Goal: Task Accomplishment & Management: Manage account settings

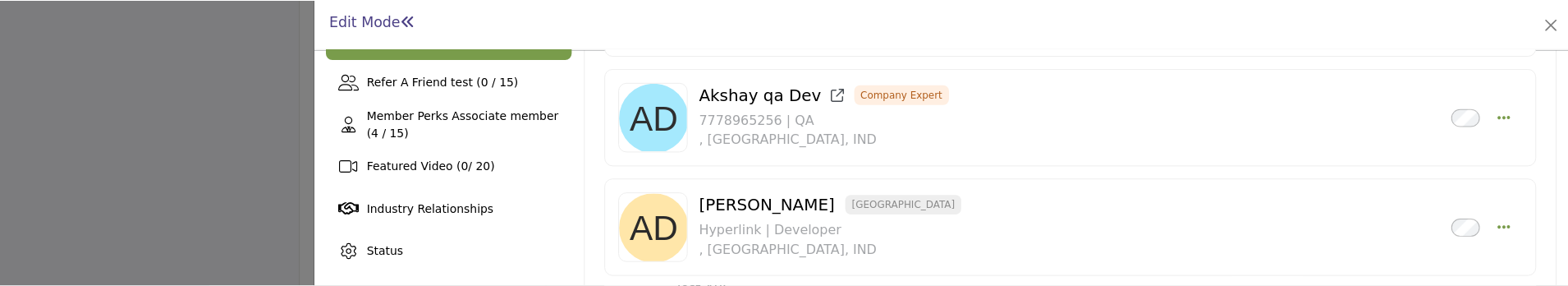
scroll to position [493, 0]
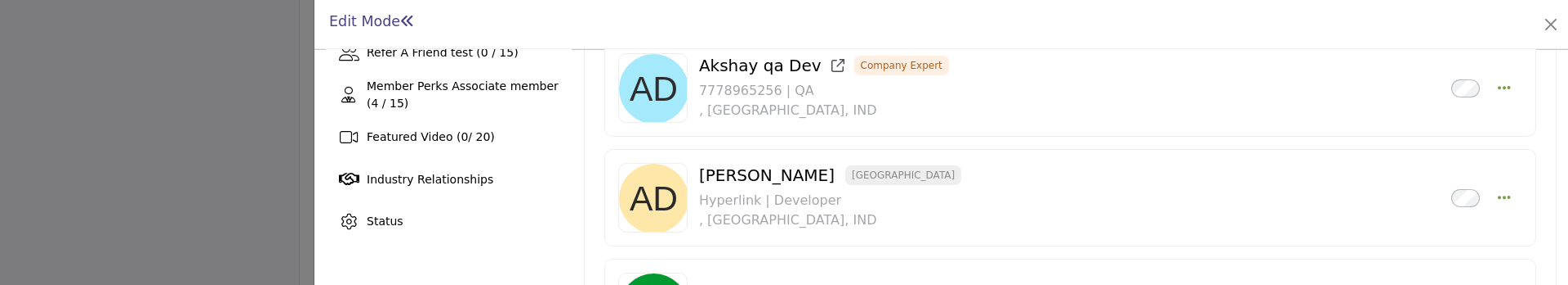
click at [197, 127] on div at bounding box center [784, 142] width 1568 height 285
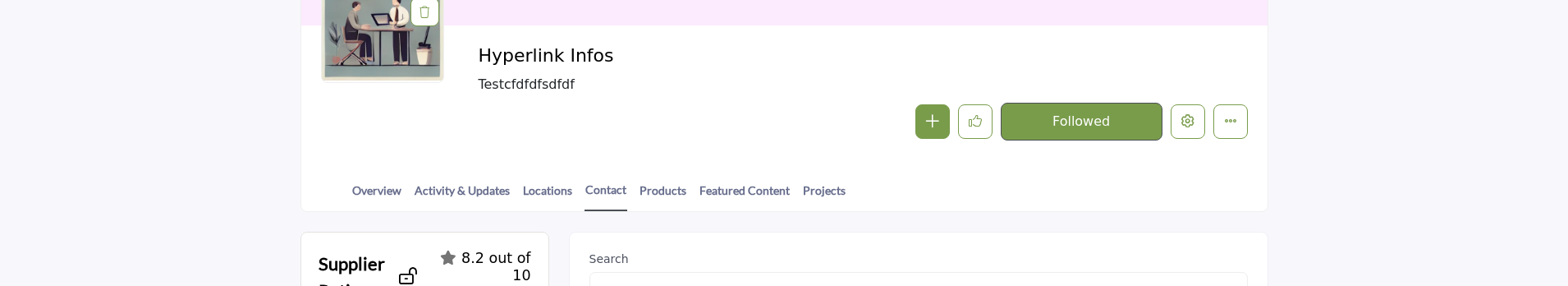
scroll to position [246, 0]
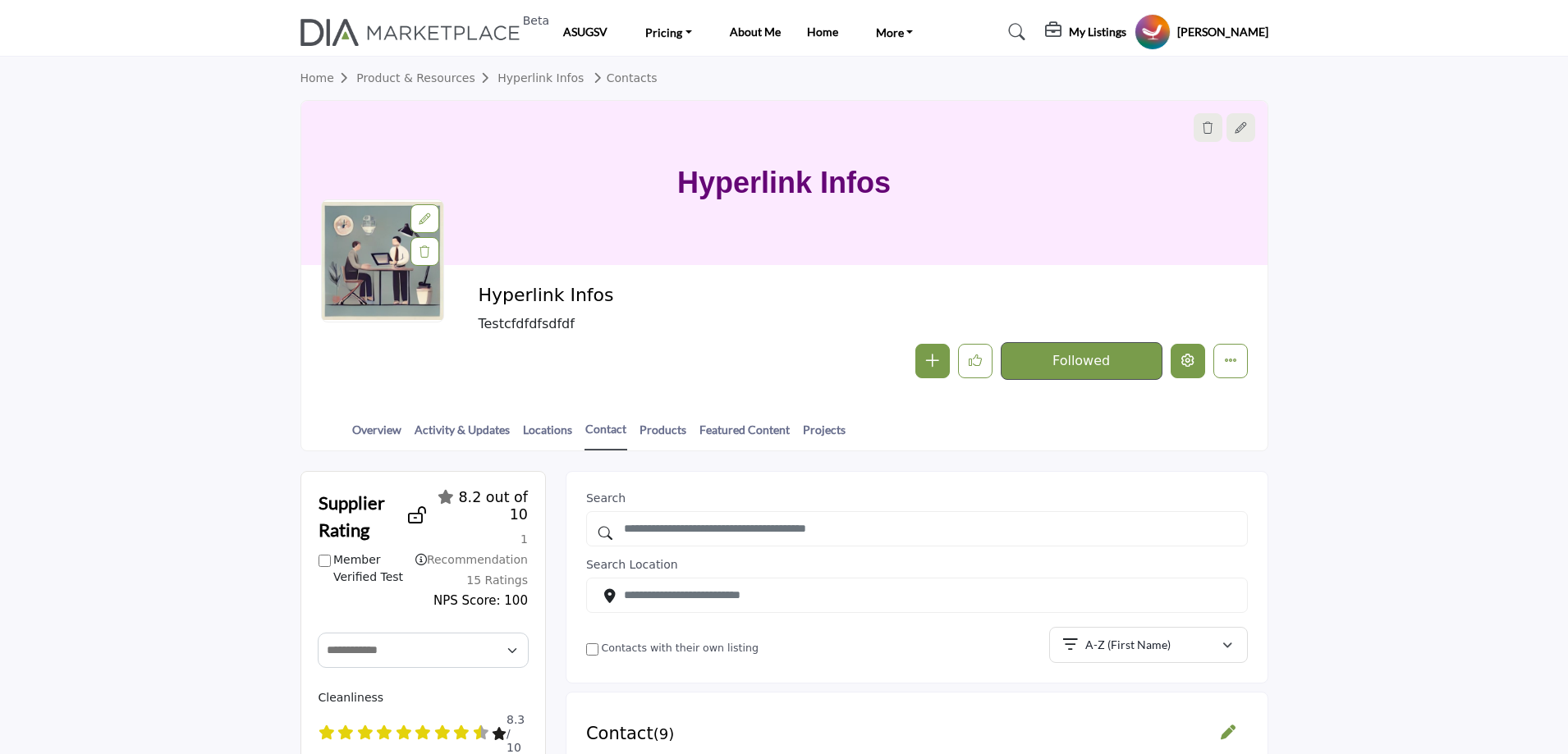
click at [1189, 363] on icon "Edit company" at bounding box center [1188, 361] width 13 height 13
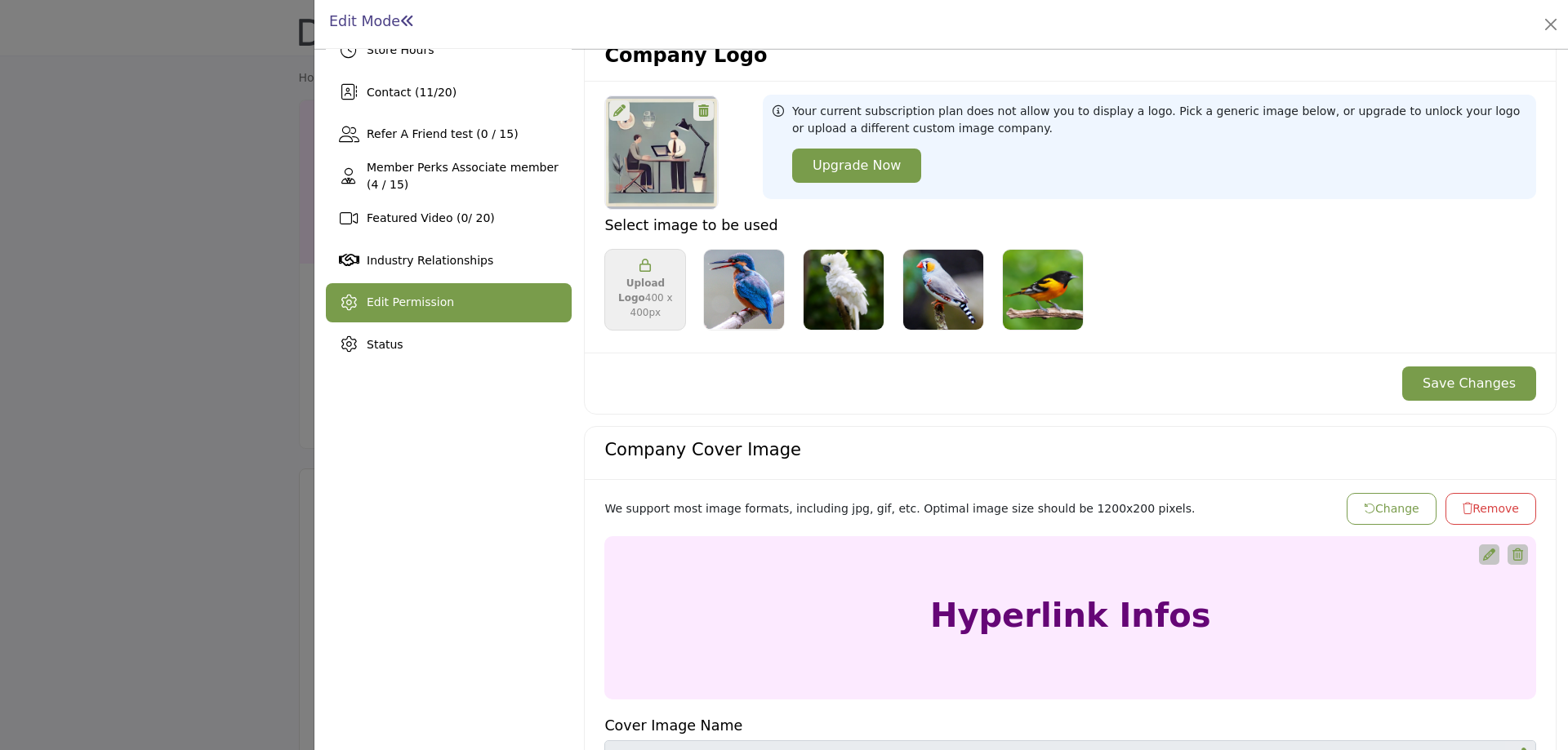
click at [411, 303] on span "Edit Permission" at bounding box center [410, 303] width 88 height 13
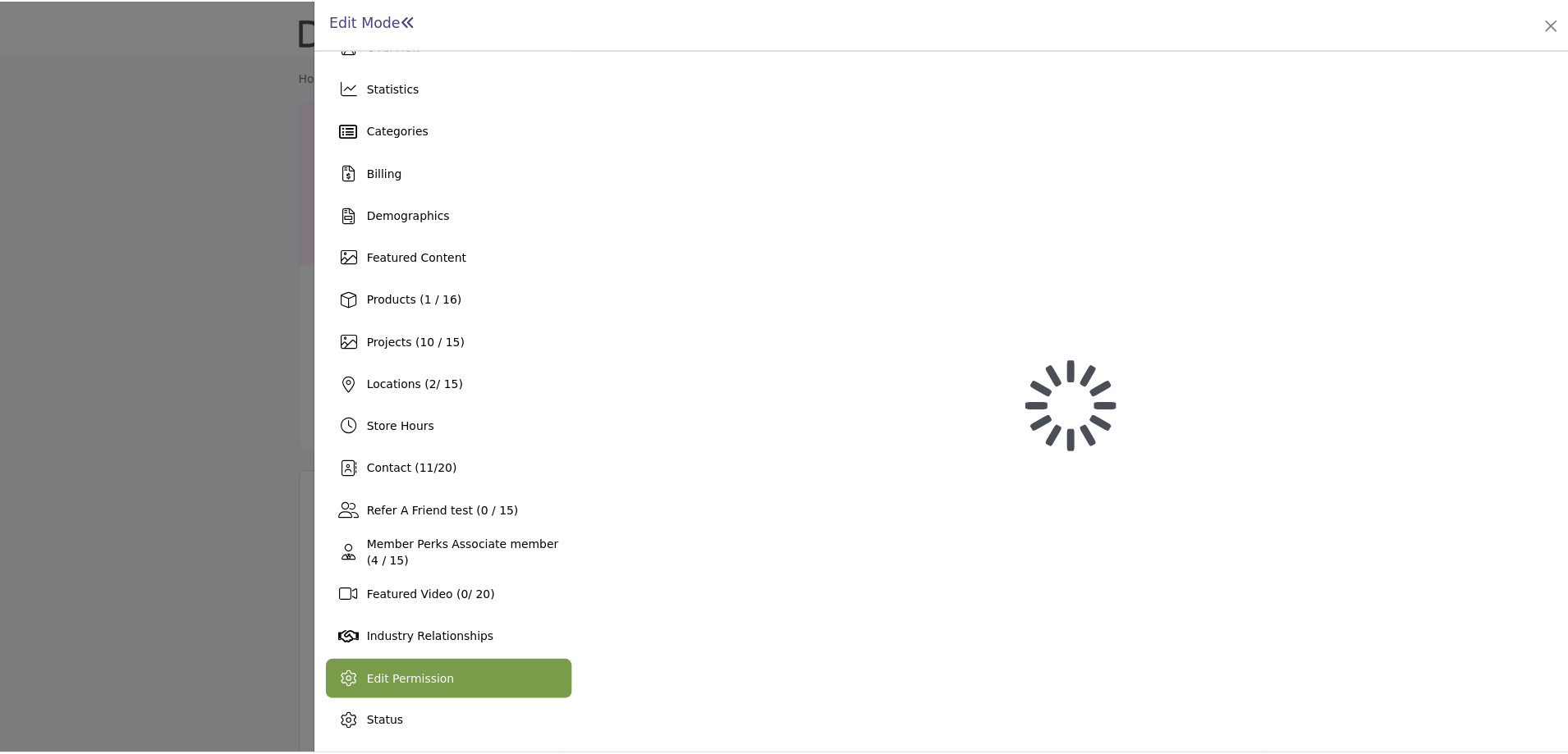
scroll to position [34, 0]
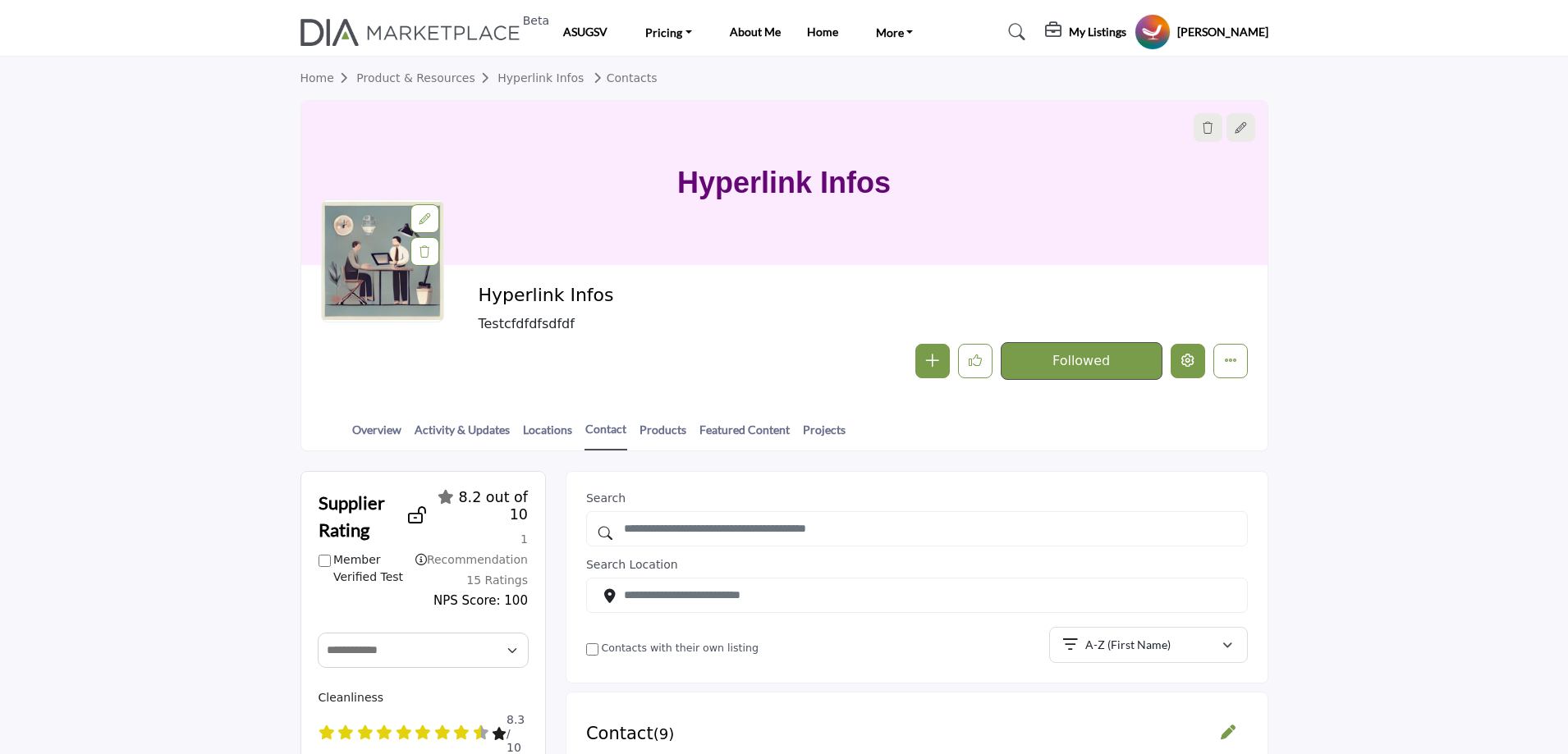
click at [1183, 360] on icon "Edit company" at bounding box center [1188, 361] width 13 height 13
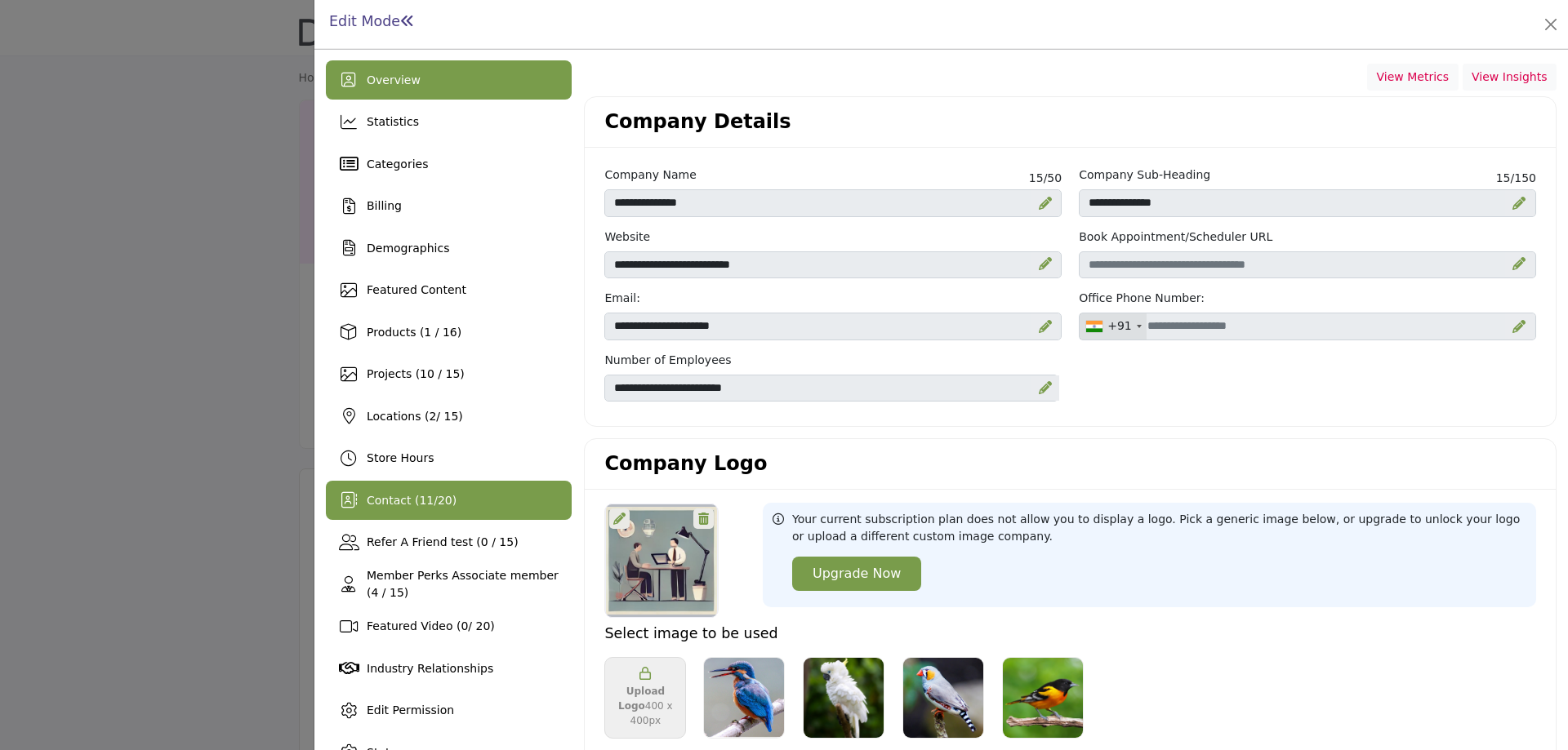
click at [395, 510] on div "Contact ( 11 / 20 )" at bounding box center [448, 500] width 246 height 39
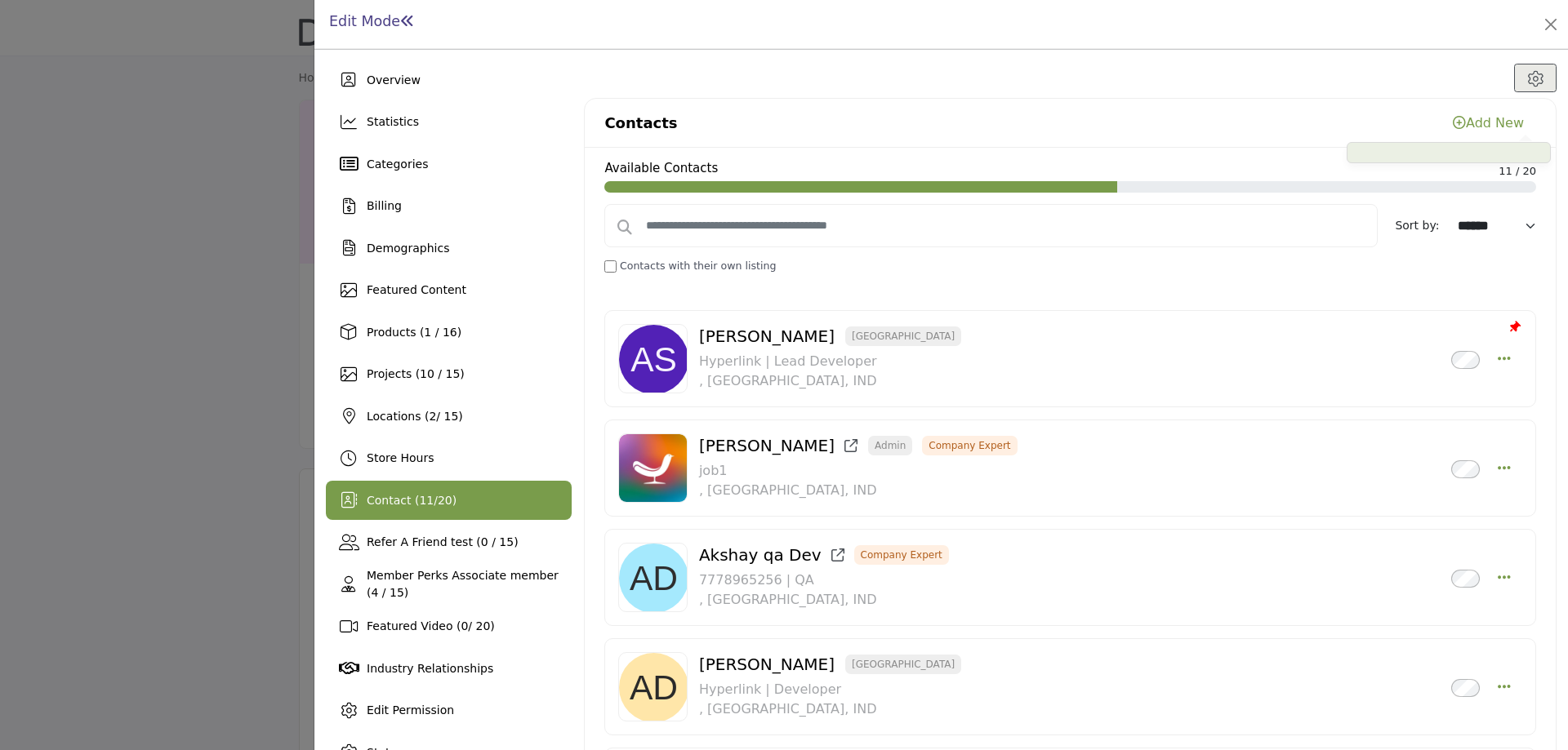
click at [1484, 123] on div "Add New" at bounding box center [1488, 123] width 71 height 20
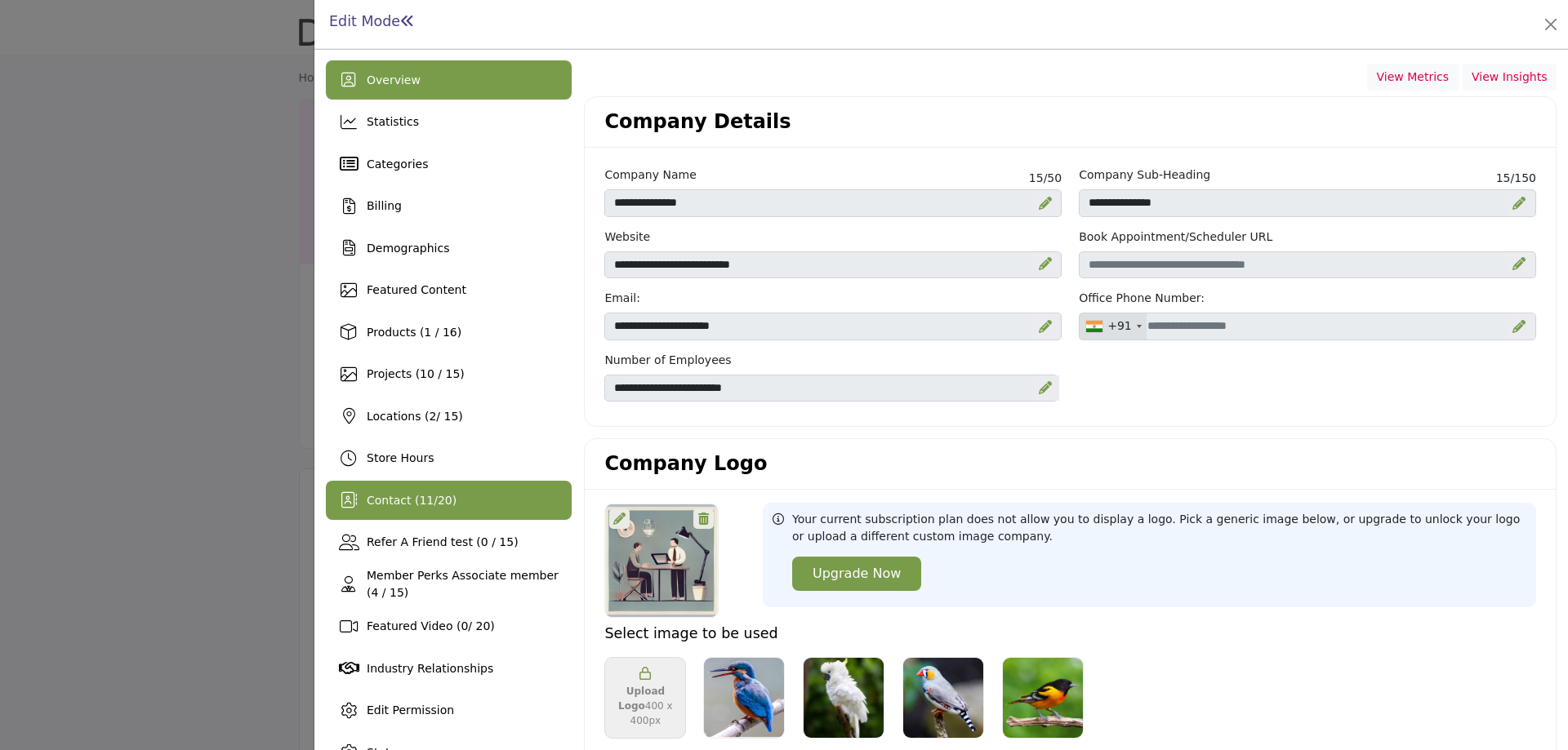
click at [432, 503] on span "Contact ( 11 / 20 )" at bounding box center [411, 501] width 89 height 13
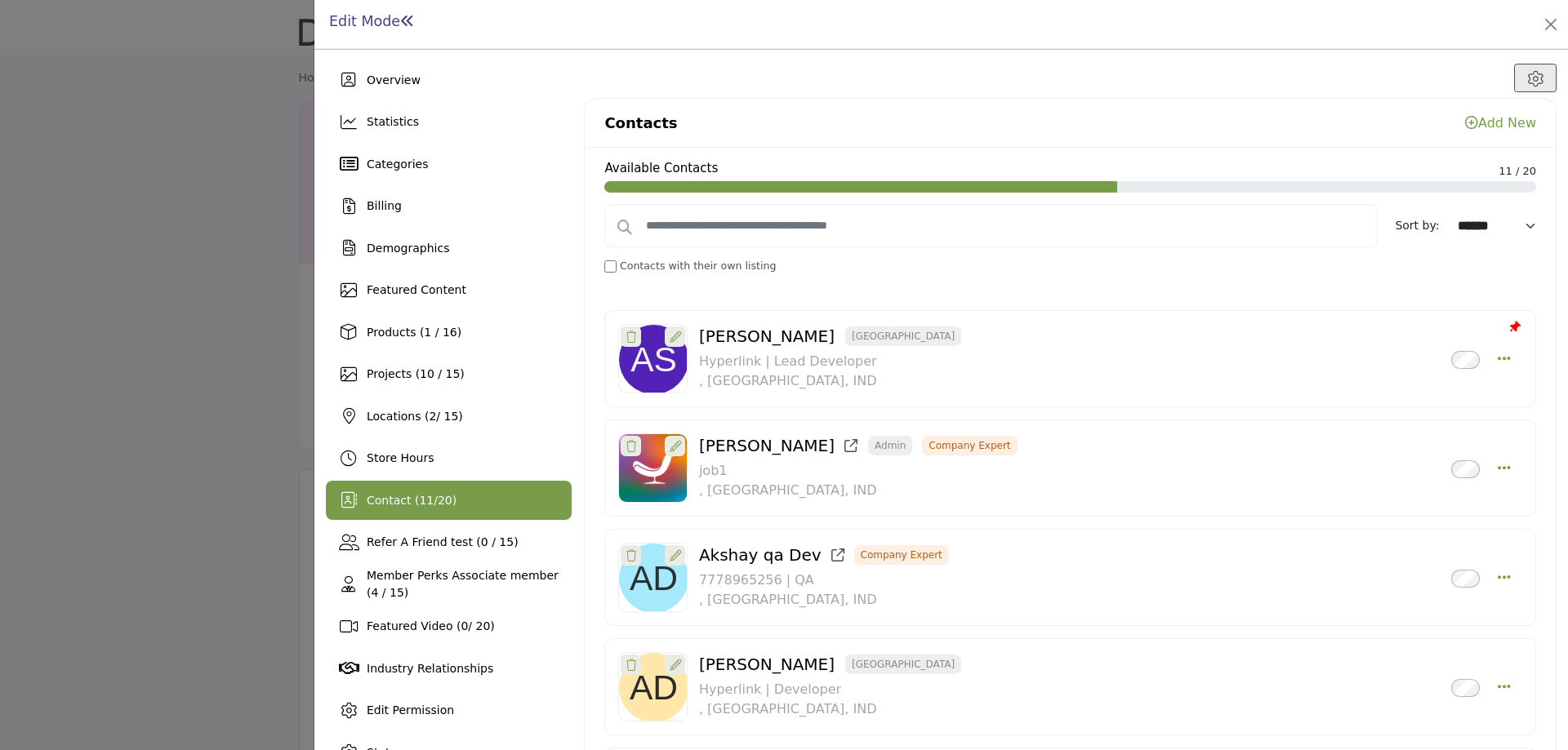
click at [1493, 125] on link "Add New" at bounding box center [1500, 123] width 71 height 15
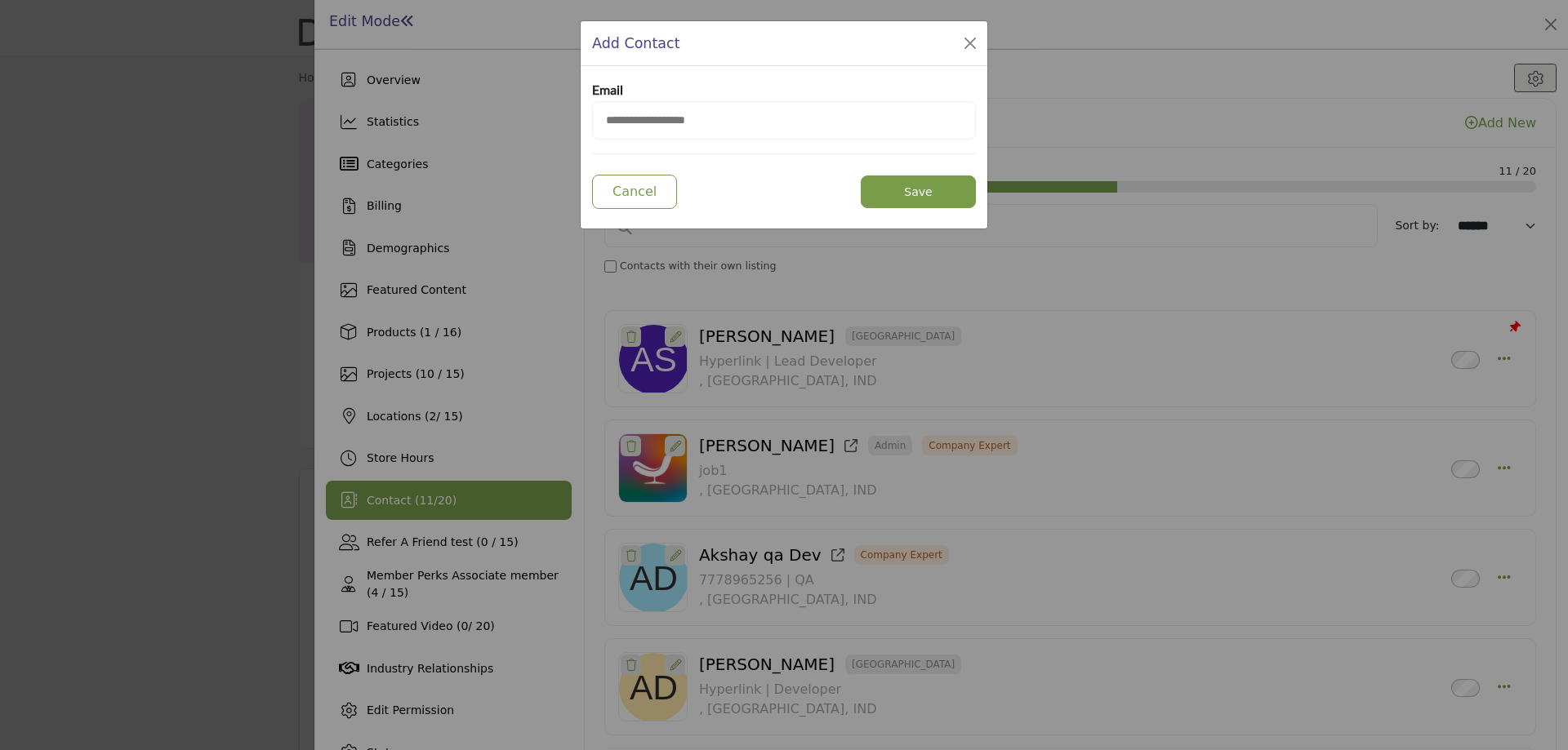
click at [747, 124] on input "email" at bounding box center [784, 120] width 384 height 38
type input "**********"
click at [927, 197] on button "Save" at bounding box center [918, 191] width 115 height 32
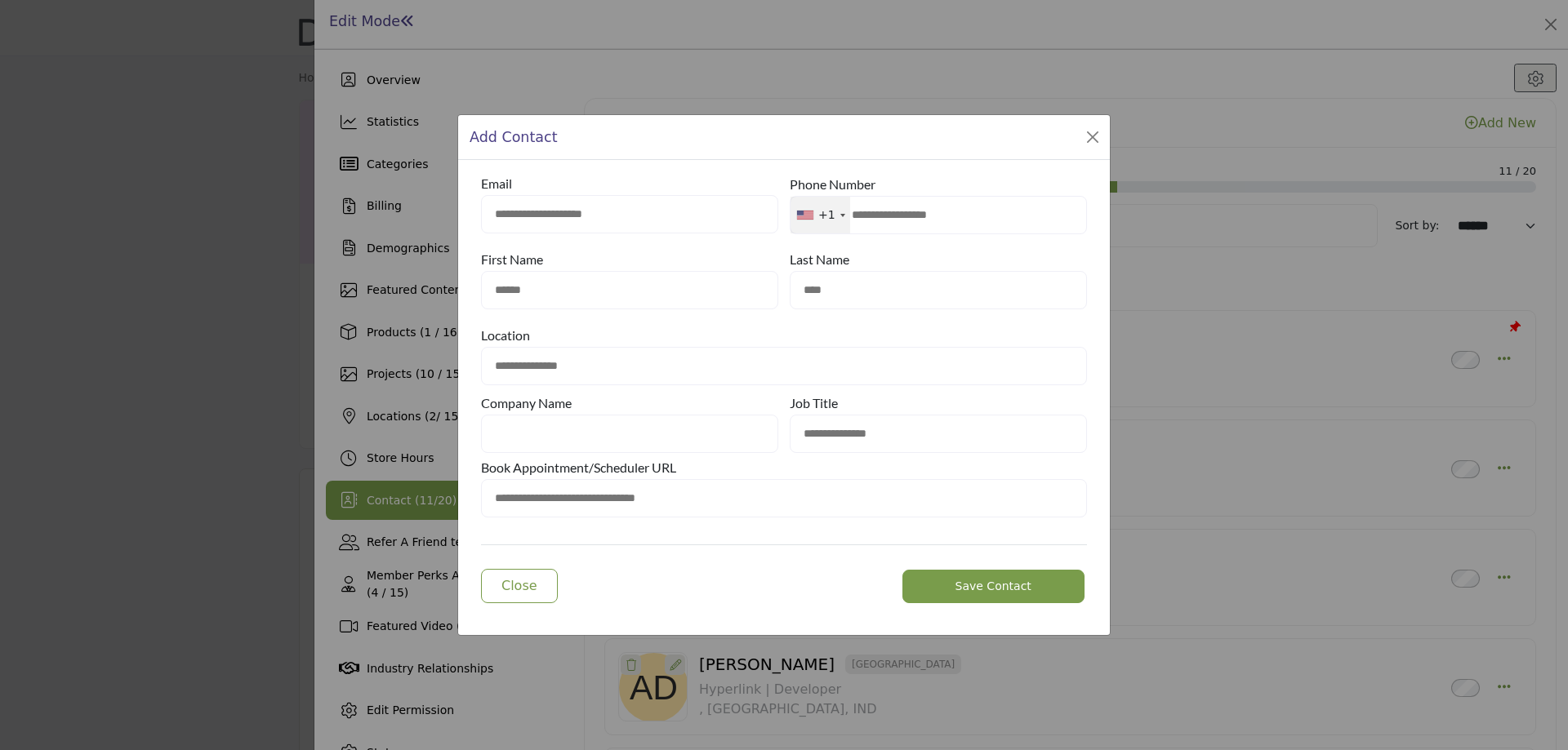
click at [966, 590] on span "Save Contact" at bounding box center [994, 586] width 76 height 13
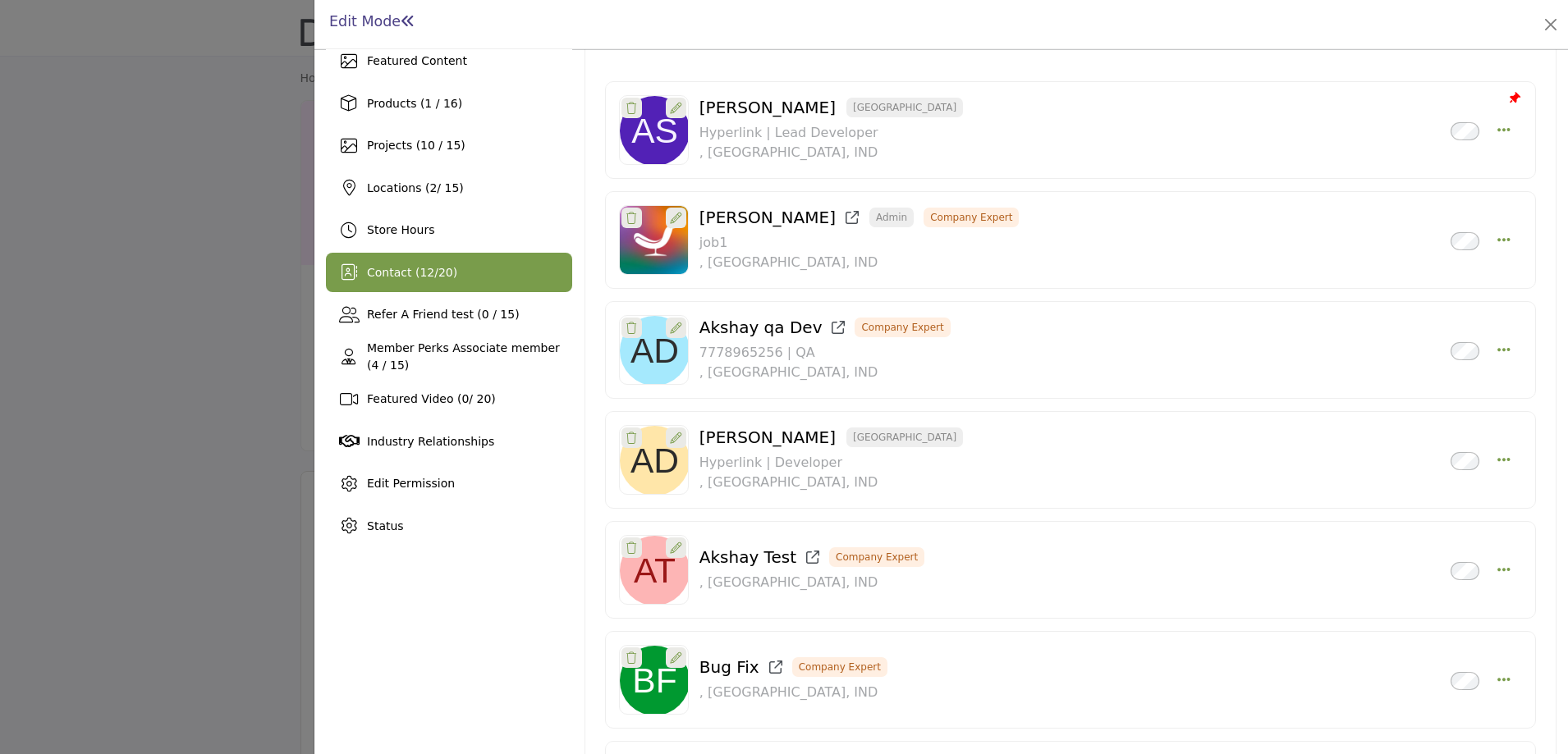
scroll to position [246, 0]
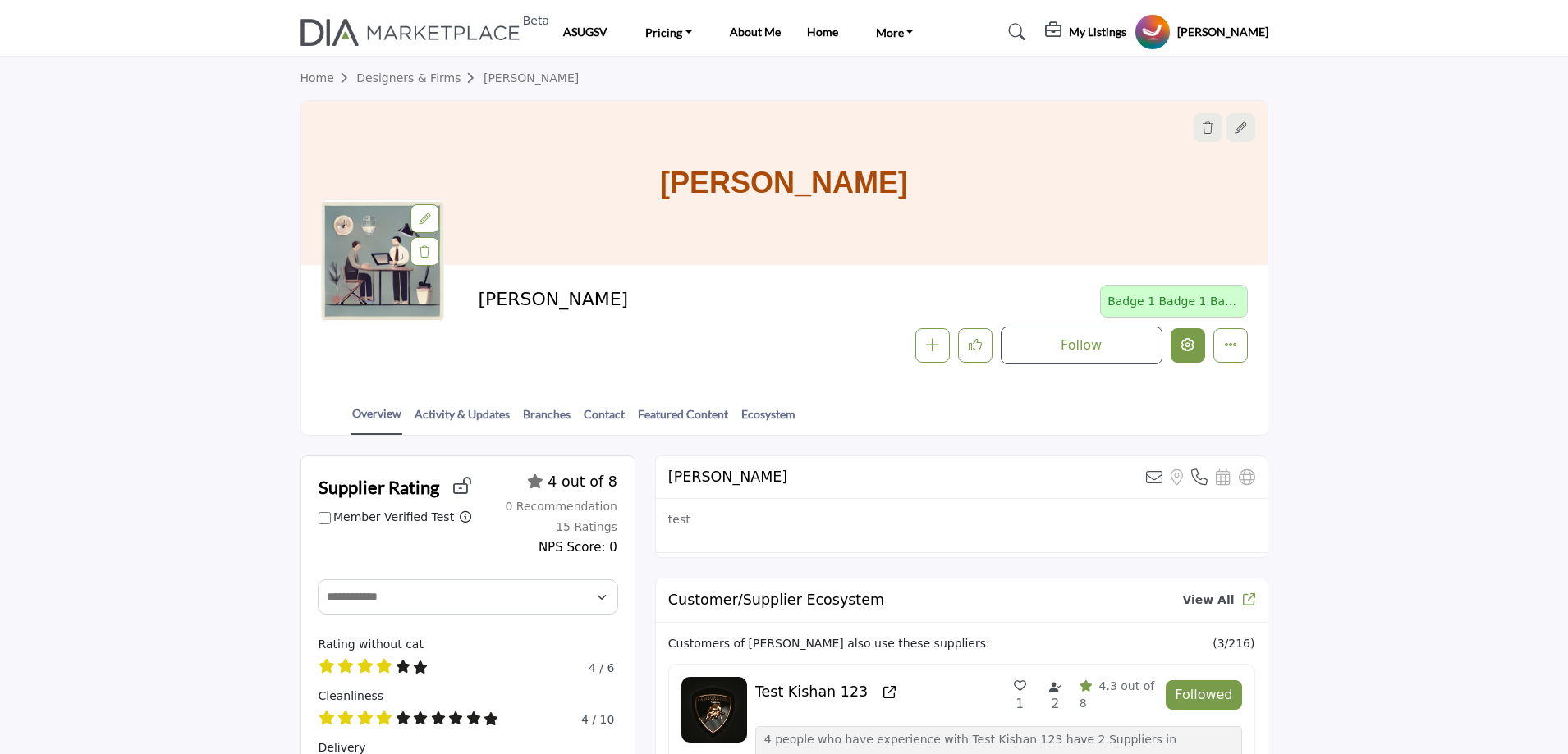
click at [1189, 348] on icon "Edit company" at bounding box center [1188, 344] width 13 height 13
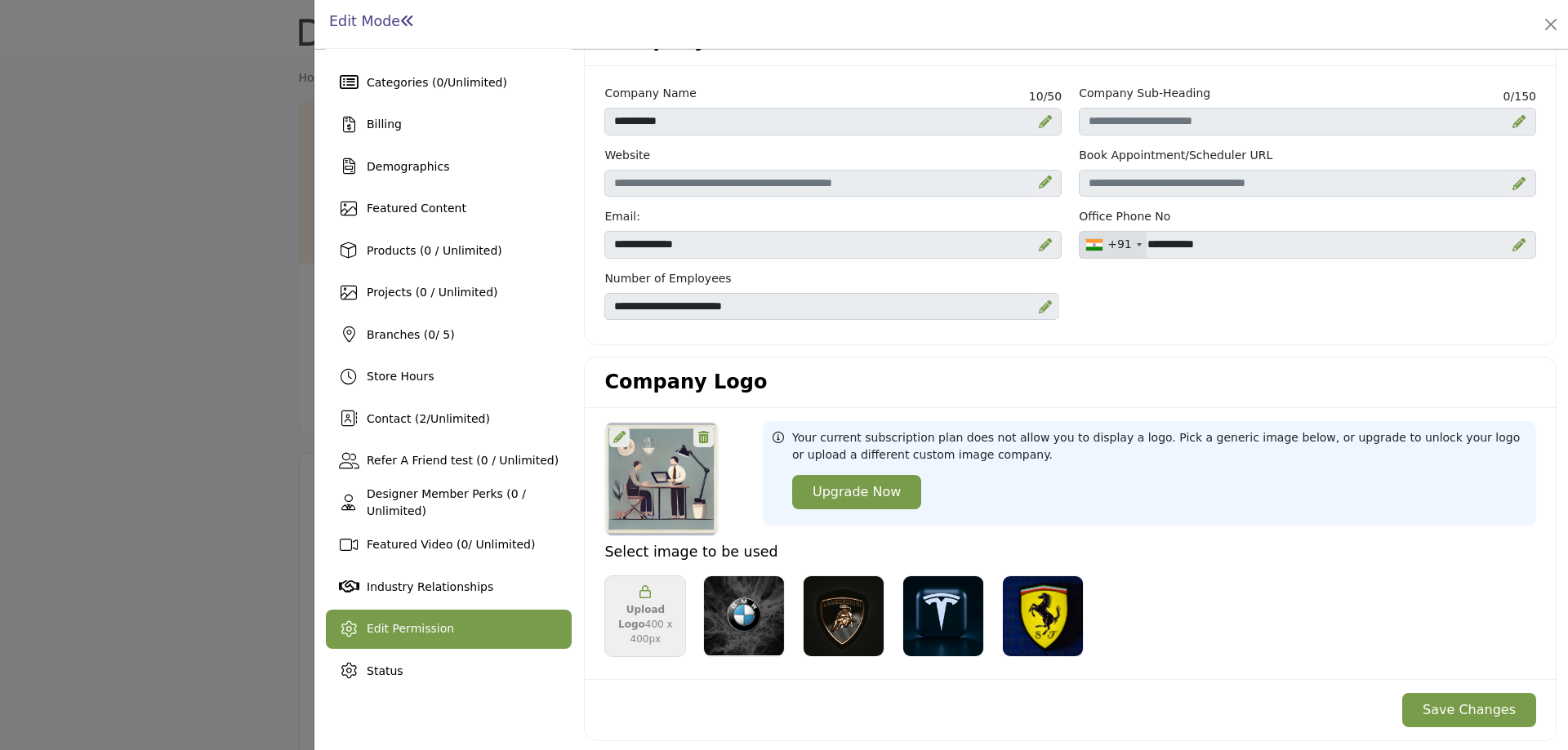
click at [390, 633] on span "Edit Permission" at bounding box center [410, 629] width 88 height 13
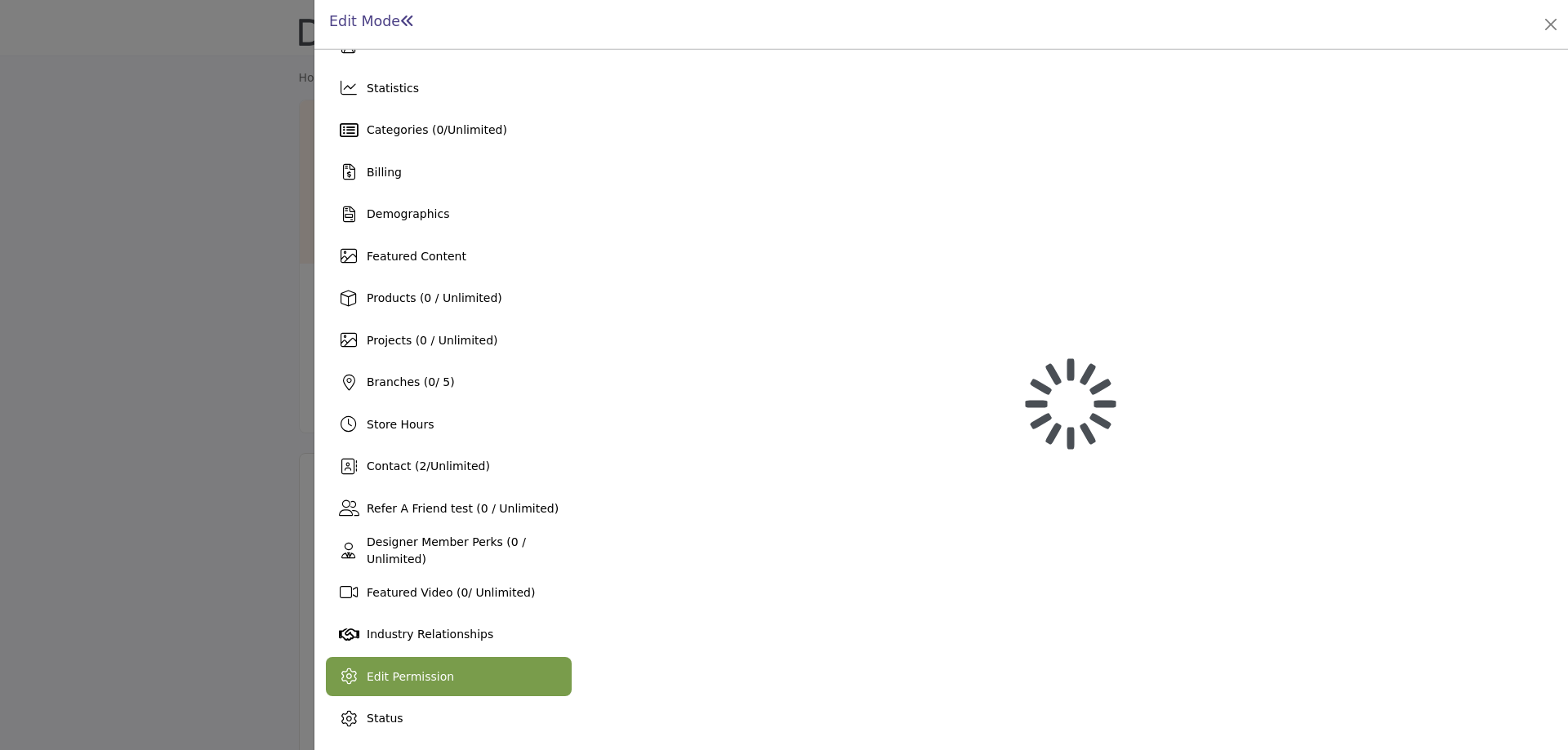
scroll to position [34, 0]
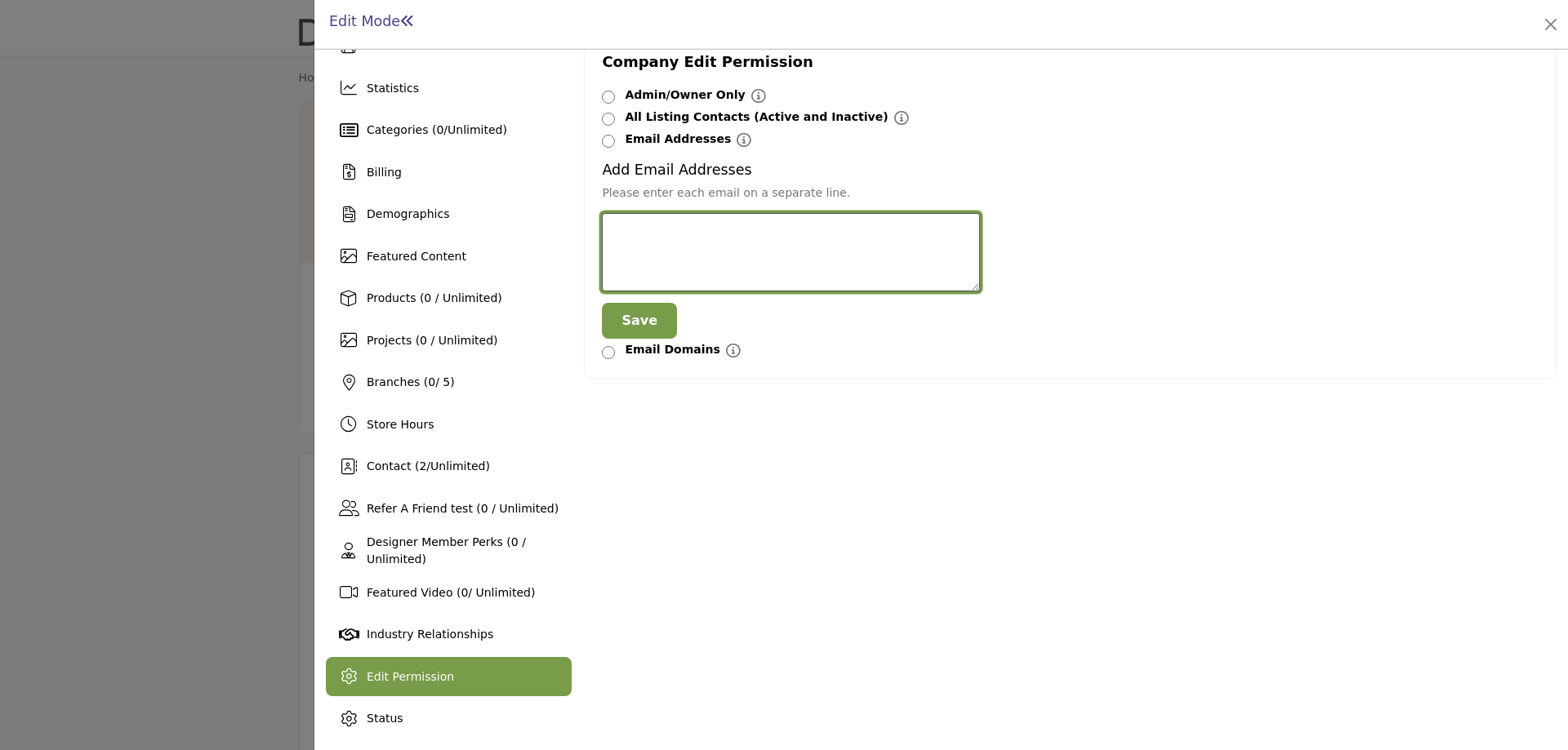
click at [656, 225] on textarea at bounding box center [790, 252] width 377 height 79
type textarea "*"
type textarea "**********"
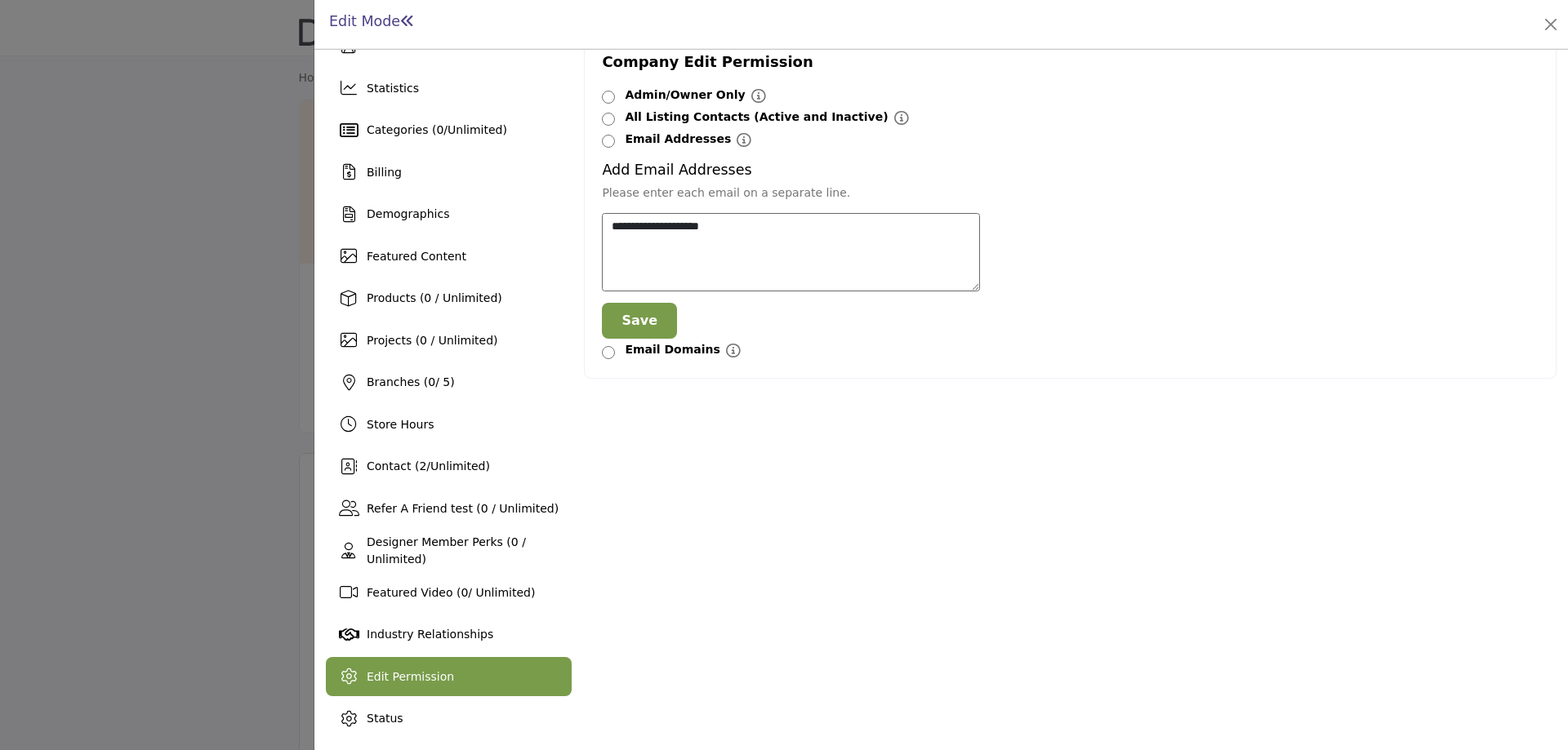
click at [637, 309] on button "Save" at bounding box center [639, 321] width 75 height 36
click at [183, 168] on div at bounding box center [784, 375] width 1568 height 750
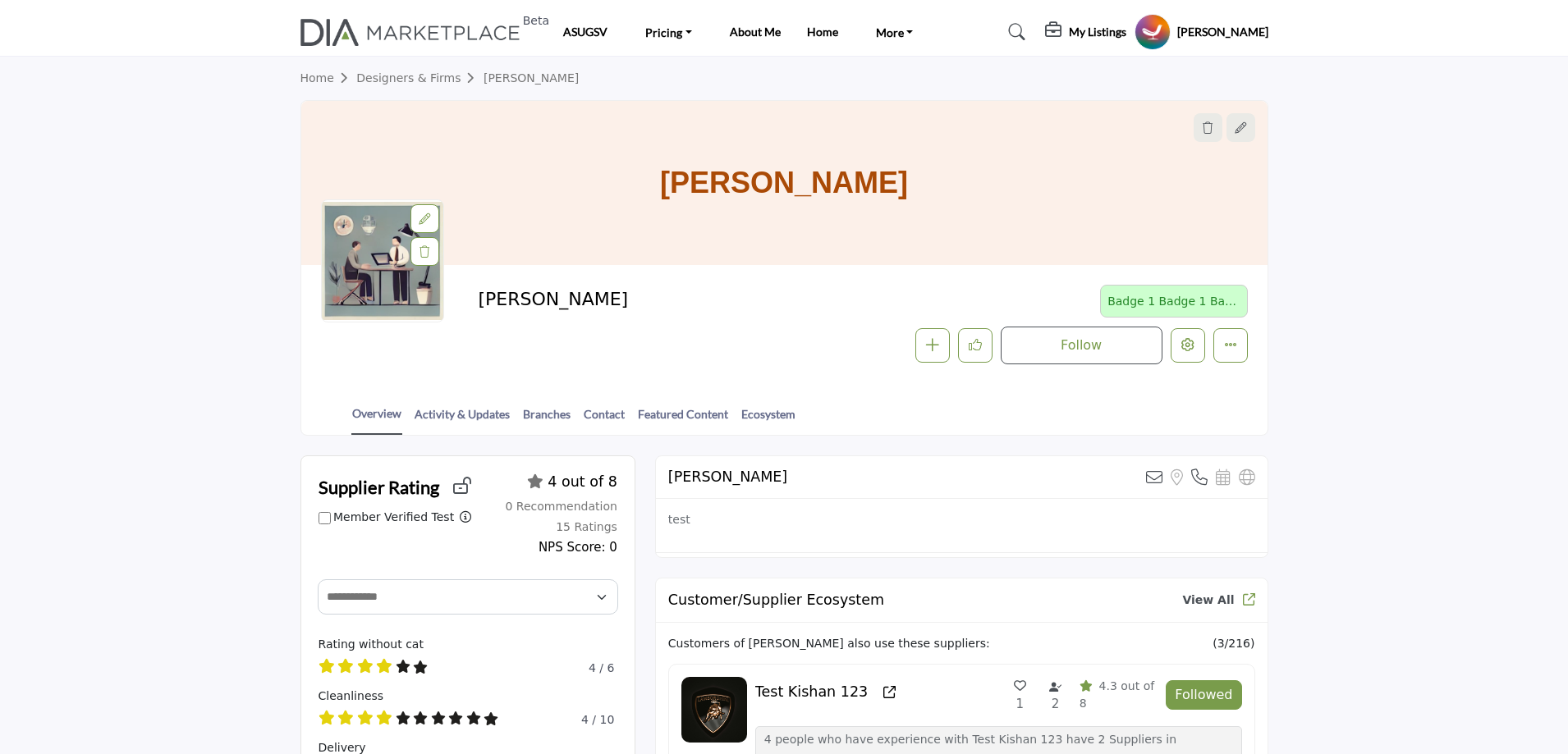
click at [1170, 31] on profile-featured-47533003-1f09-4f2a-9bc5-edf643607b18 "Show hide supplier dropdown" at bounding box center [1153, 33] width 36 height 36
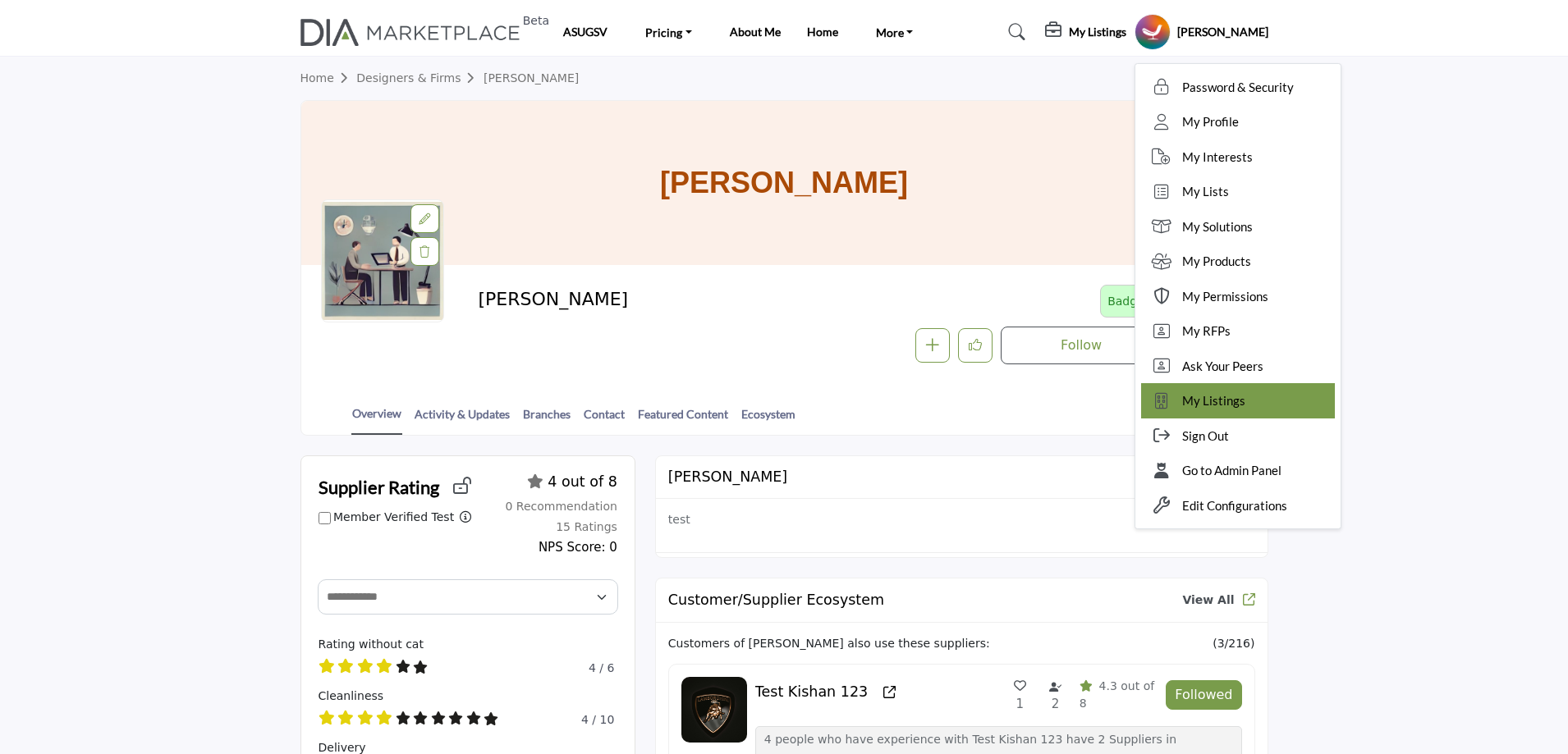
click at [1246, 400] on span "My Listings" at bounding box center [1214, 401] width 63 height 19
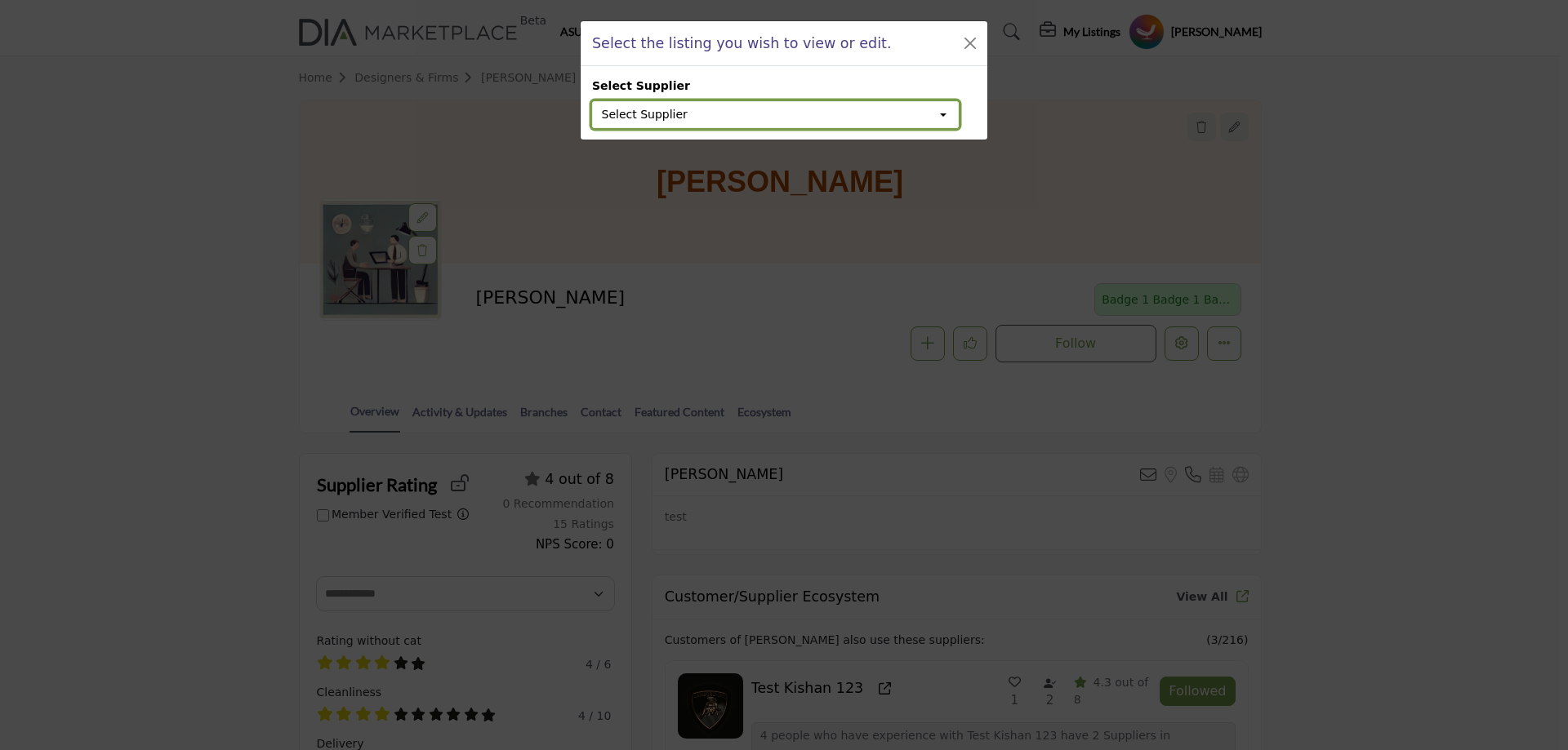
click at [711, 117] on button "Select Supplier" at bounding box center [775, 114] width 367 height 28
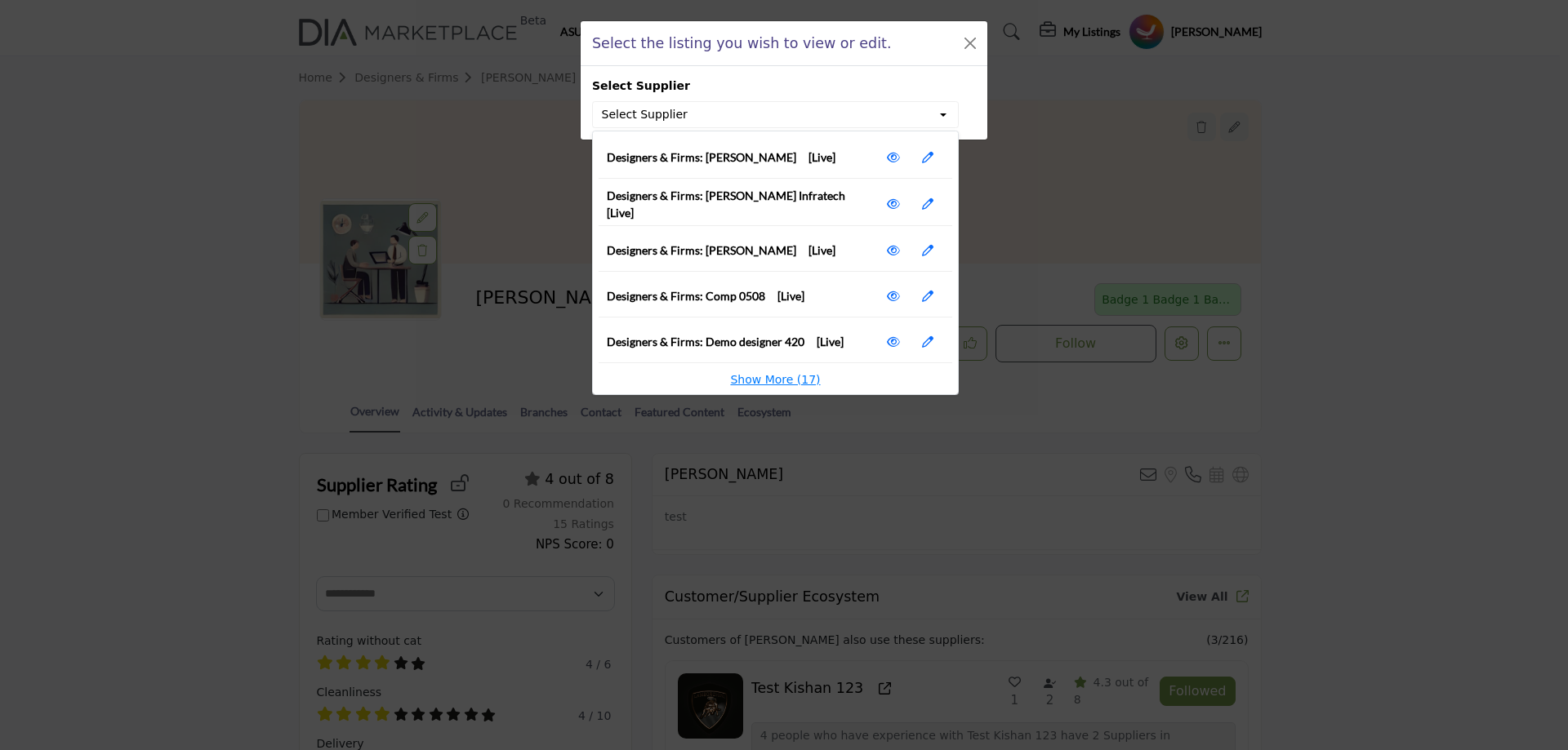
click at [780, 381] on li "Show More (17)" at bounding box center [776, 380] width 354 height 17
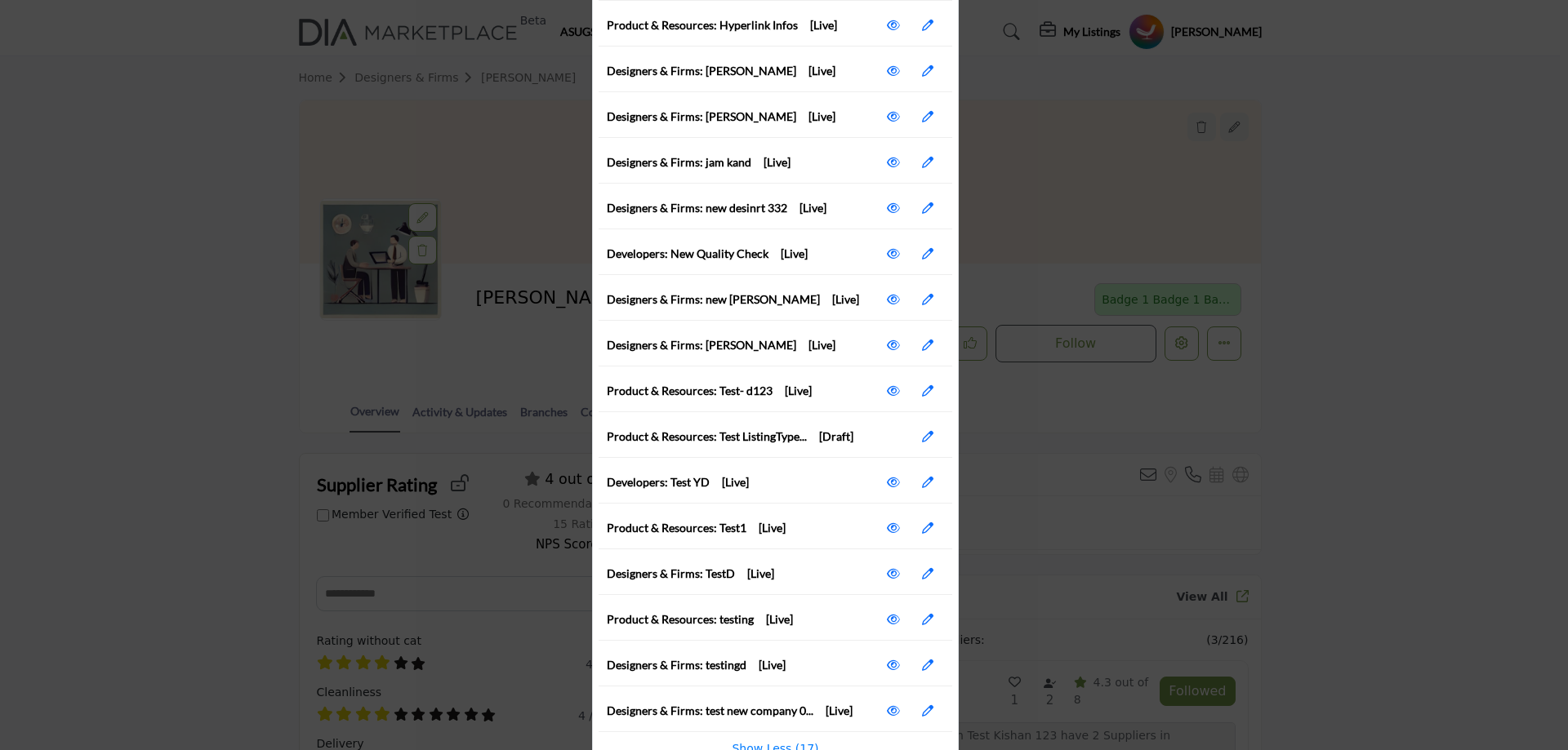
scroll to position [421, 0]
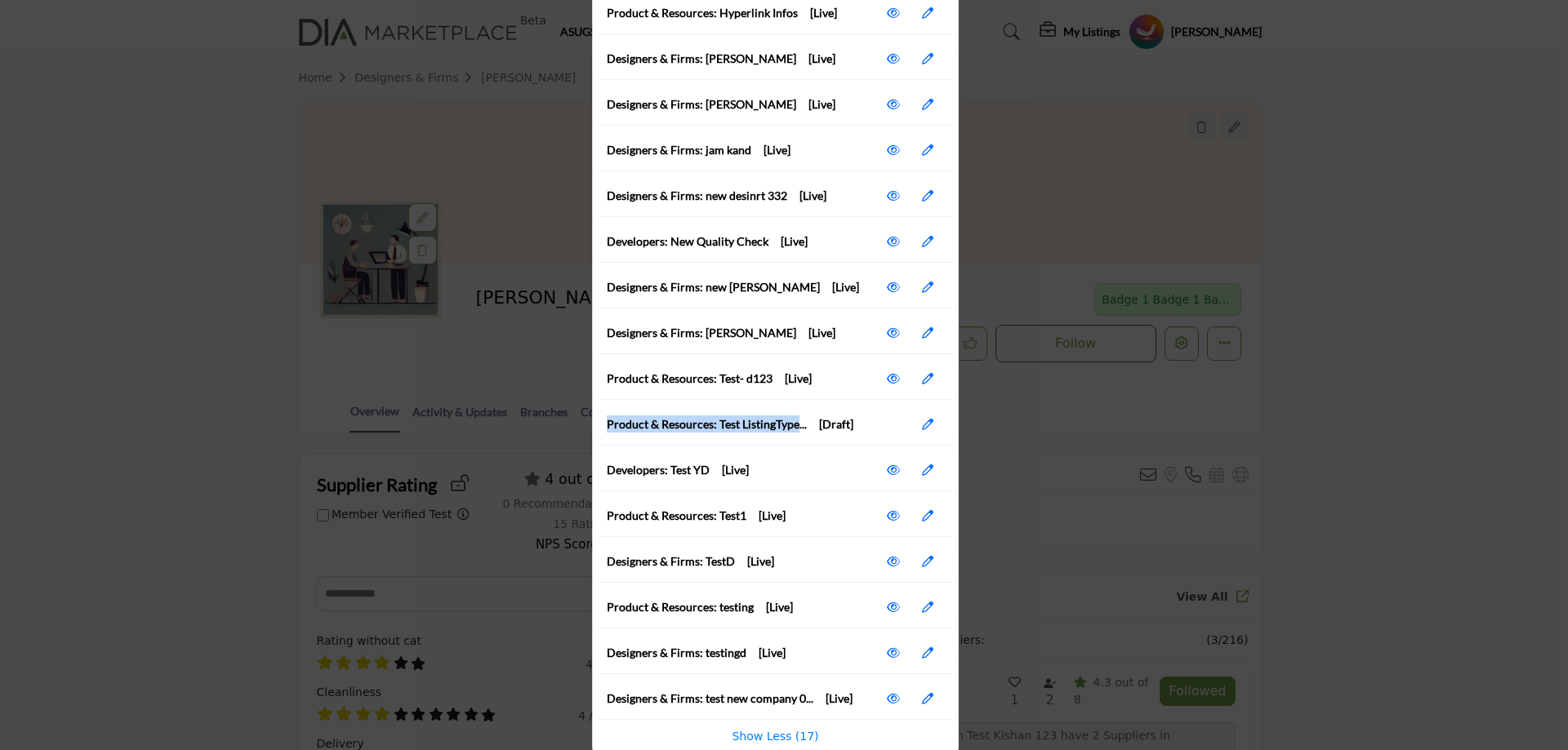
copy span "Product & Resources: Test ListingType"
drag, startPoint x: 602, startPoint y: 423, endPoint x: 793, endPoint y: 424, distance: 191.0
click at [793, 424] on li "Product & Resources: Test ListingType... [Draft]" at bounding box center [776, 425] width 354 height 42
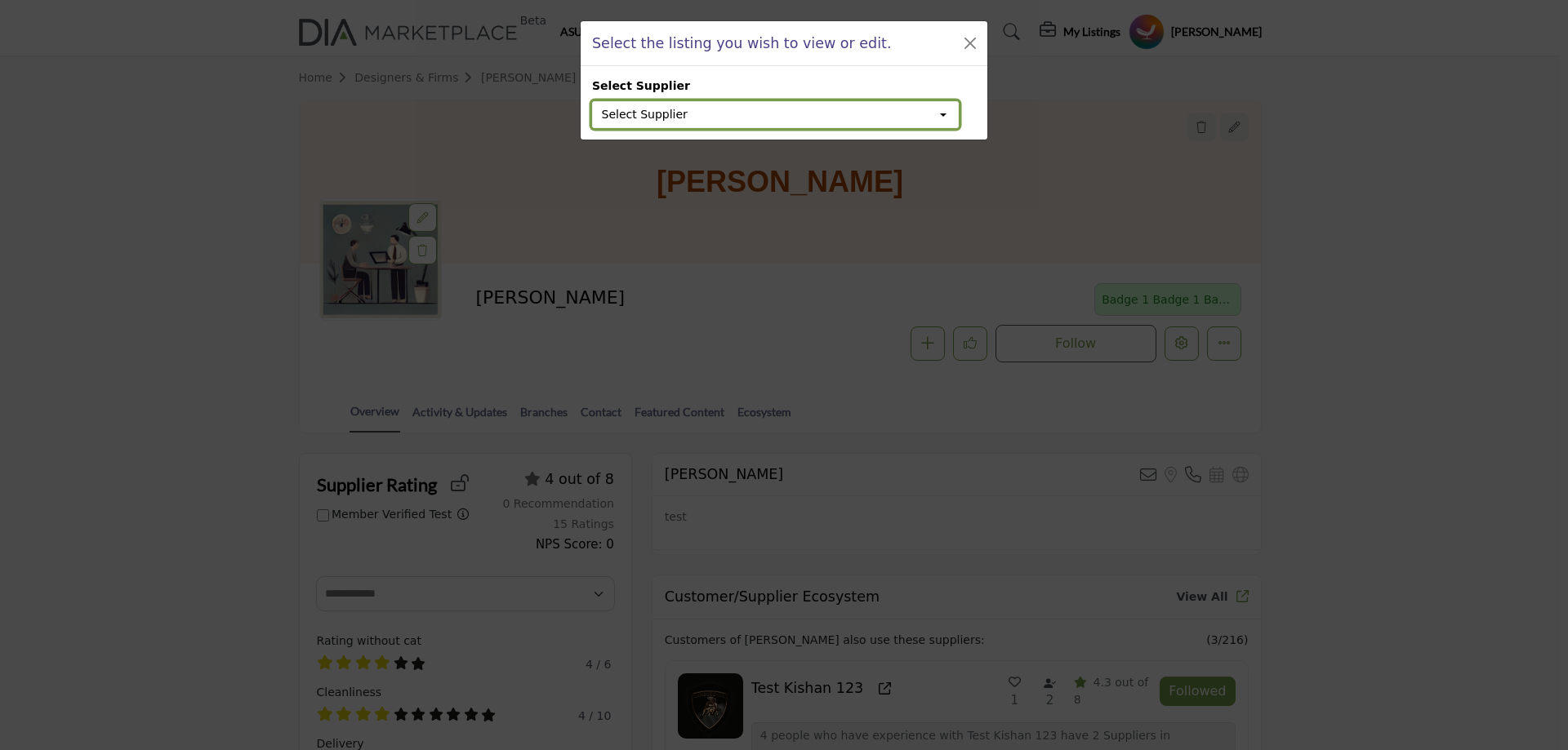
click at [693, 113] on button "Select Supplier" at bounding box center [775, 114] width 367 height 28
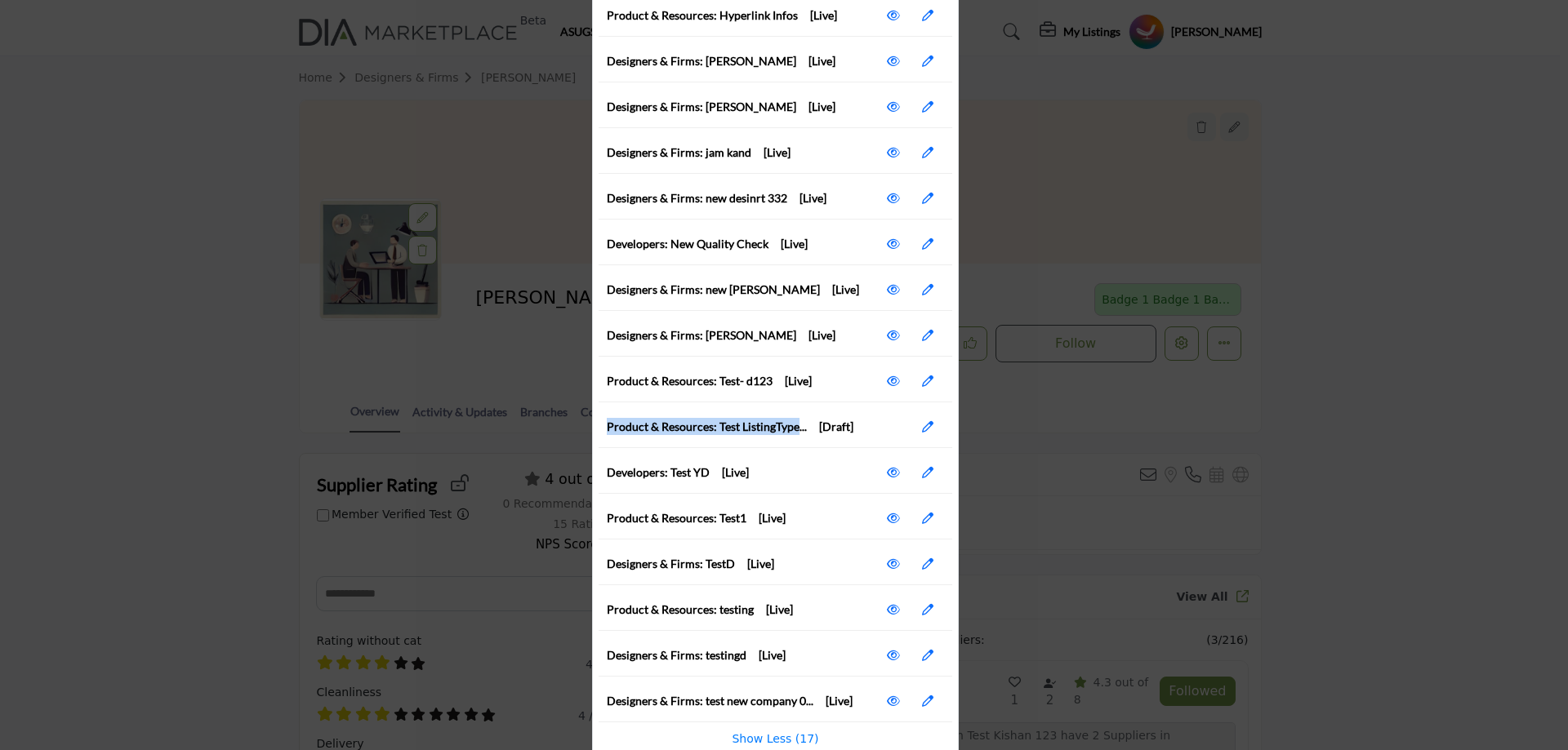
scroll to position [421, 0]
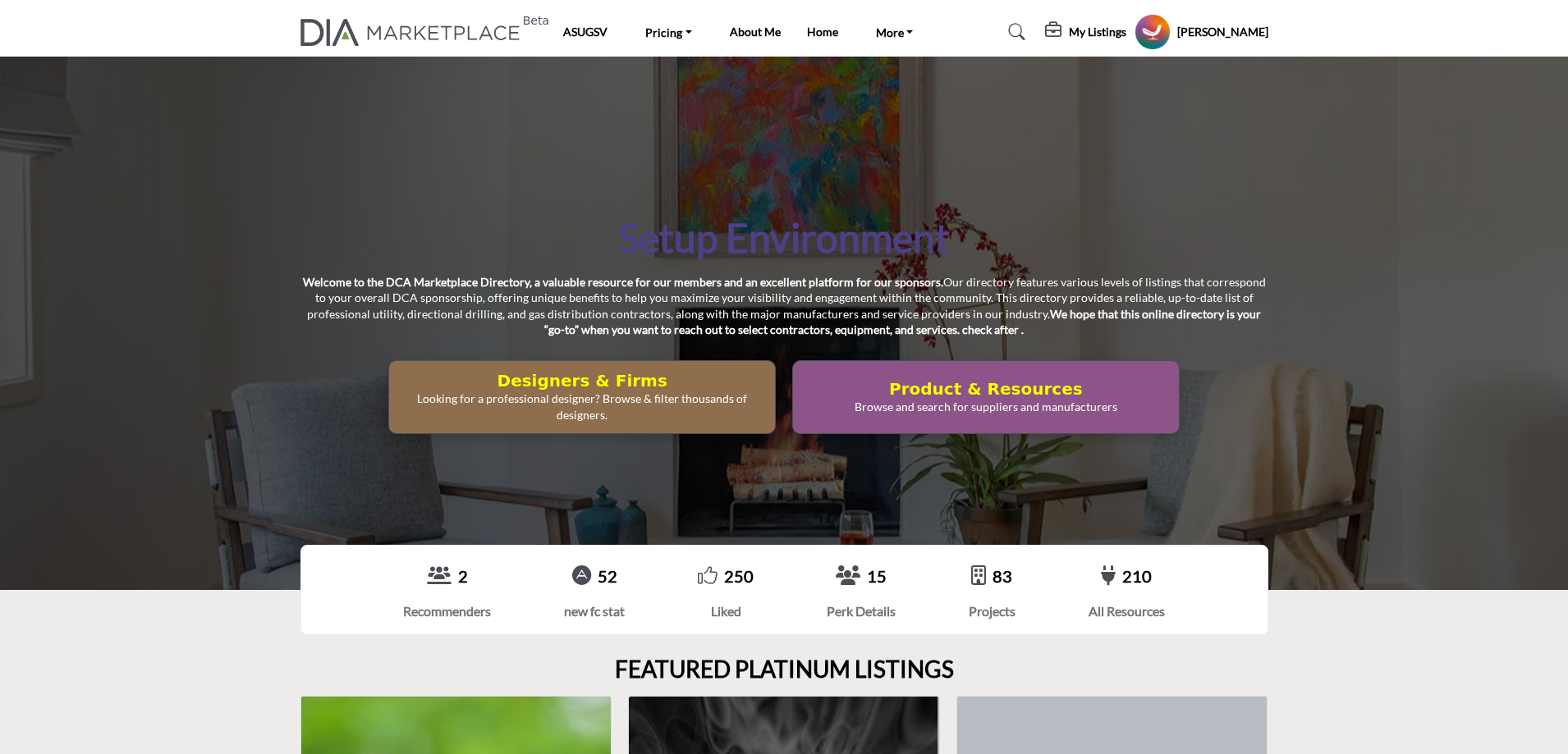
click at [1170, 33] on profile-featured-47533003-1f09-4f2a-9bc5-edf643607b18 "Show hide supplier dropdown" at bounding box center [1153, 33] width 36 height 36
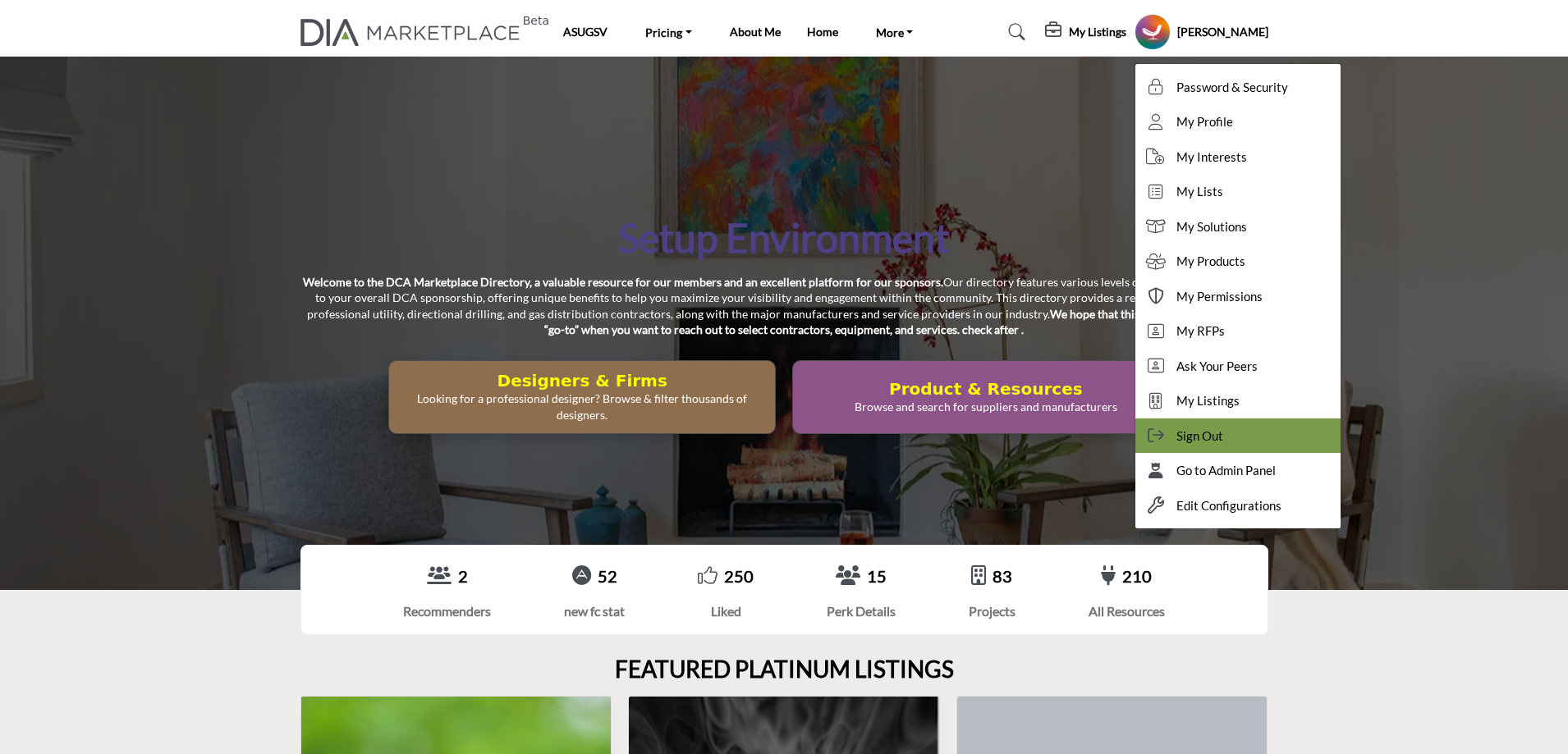
click at [1223, 433] on span "Sign Out" at bounding box center [1200, 436] width 47 height 19
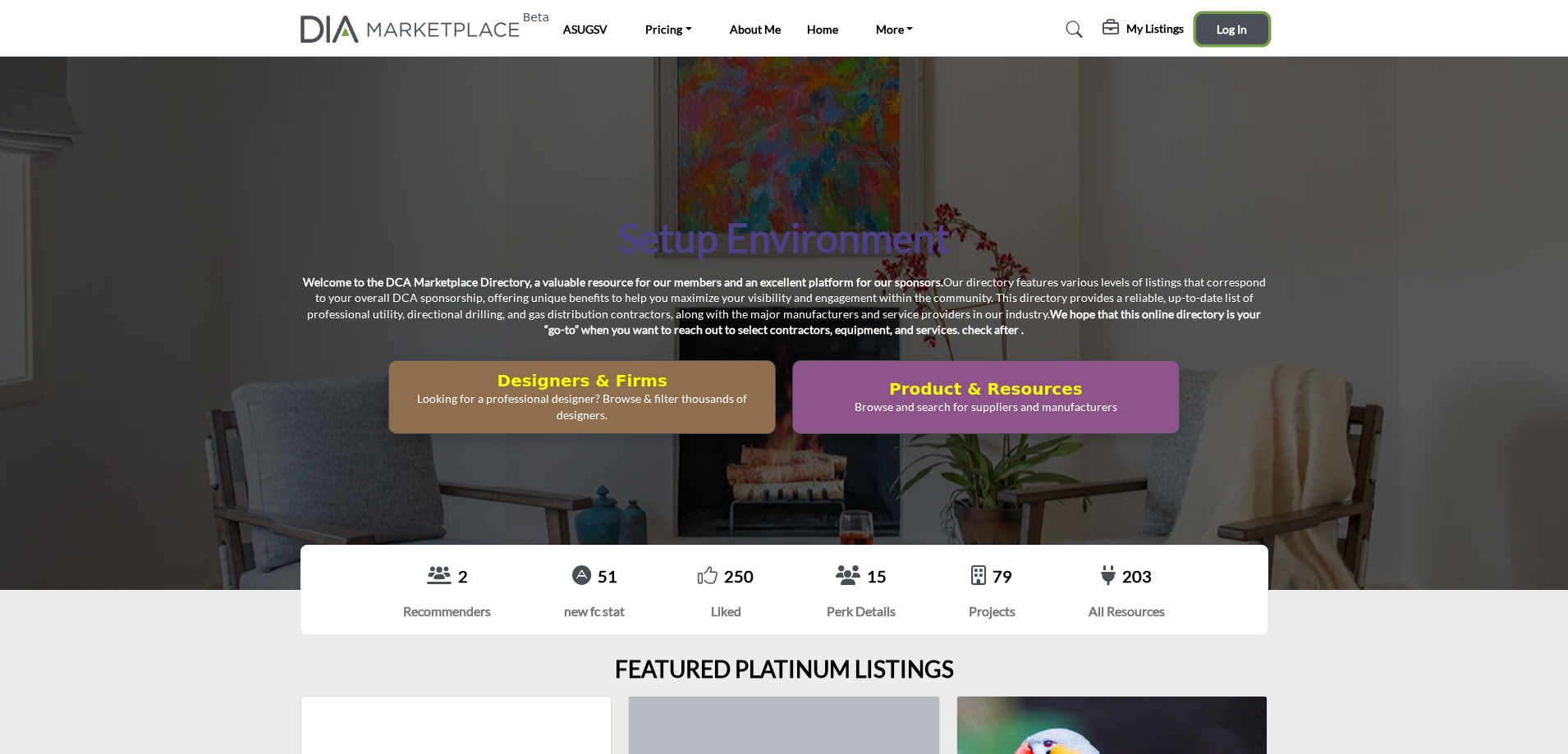
click at [1228, 26] on span "Log In" at bounding box center [1232, 29] width 31 height 14
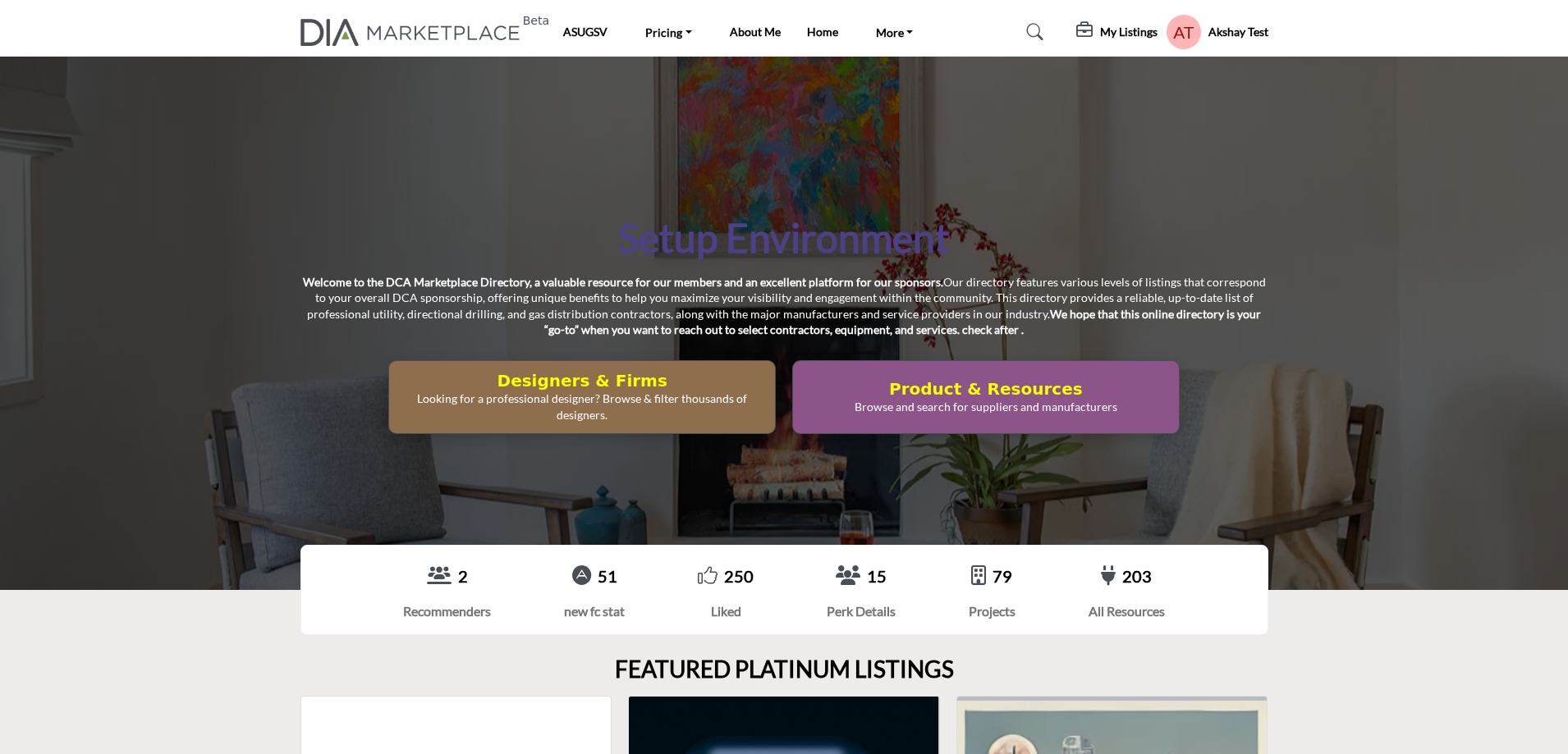
click at [1117, 25] on h5 "My Listings" at bounding box center [1129, 32] width 57 height 14
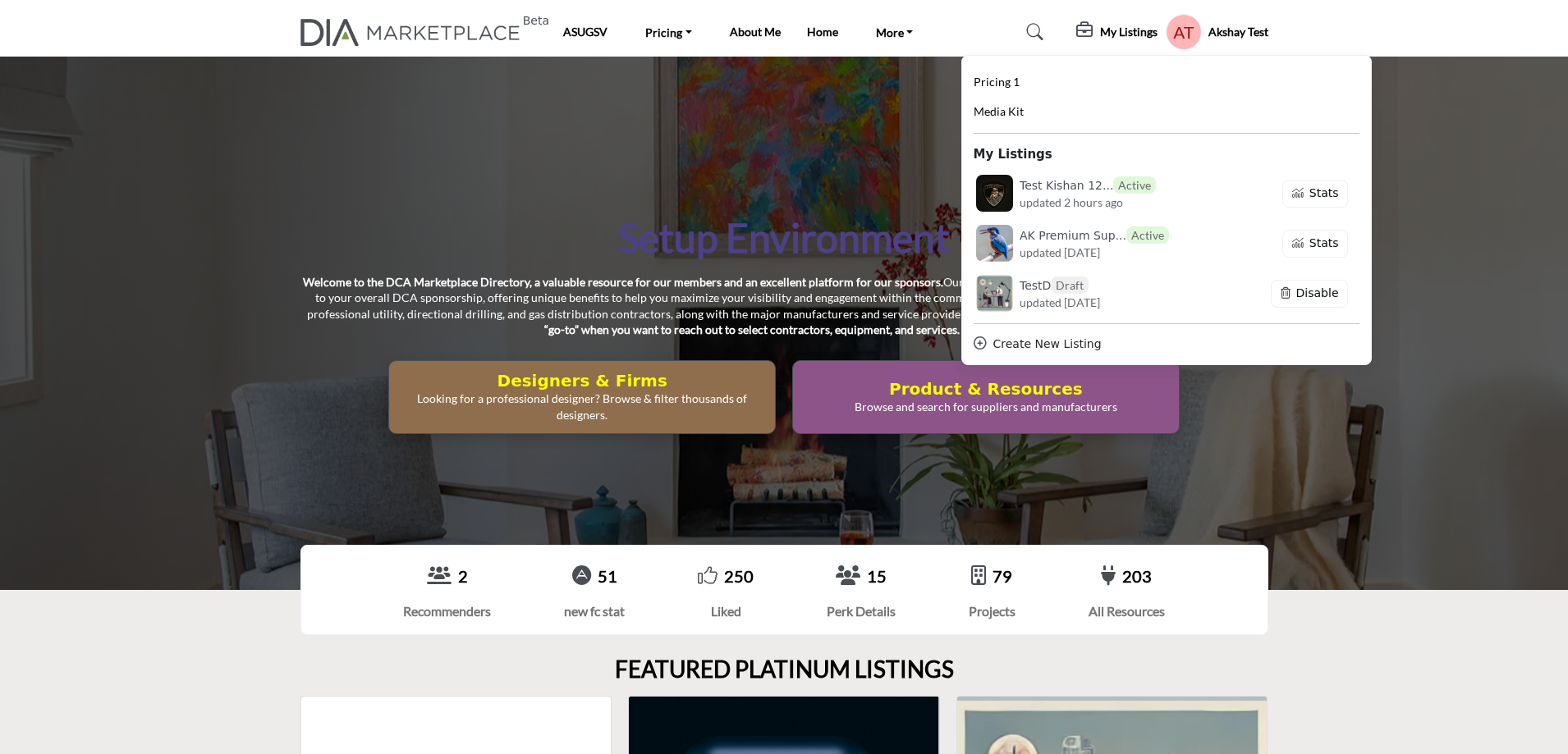
click at [1177, 27] on profile-featured-549c3f08-1abc-42e2-92e0-eb85dea1bc4f "Show hide supplier dropdown" at bounding box center [1183, 33] width 36 height 36
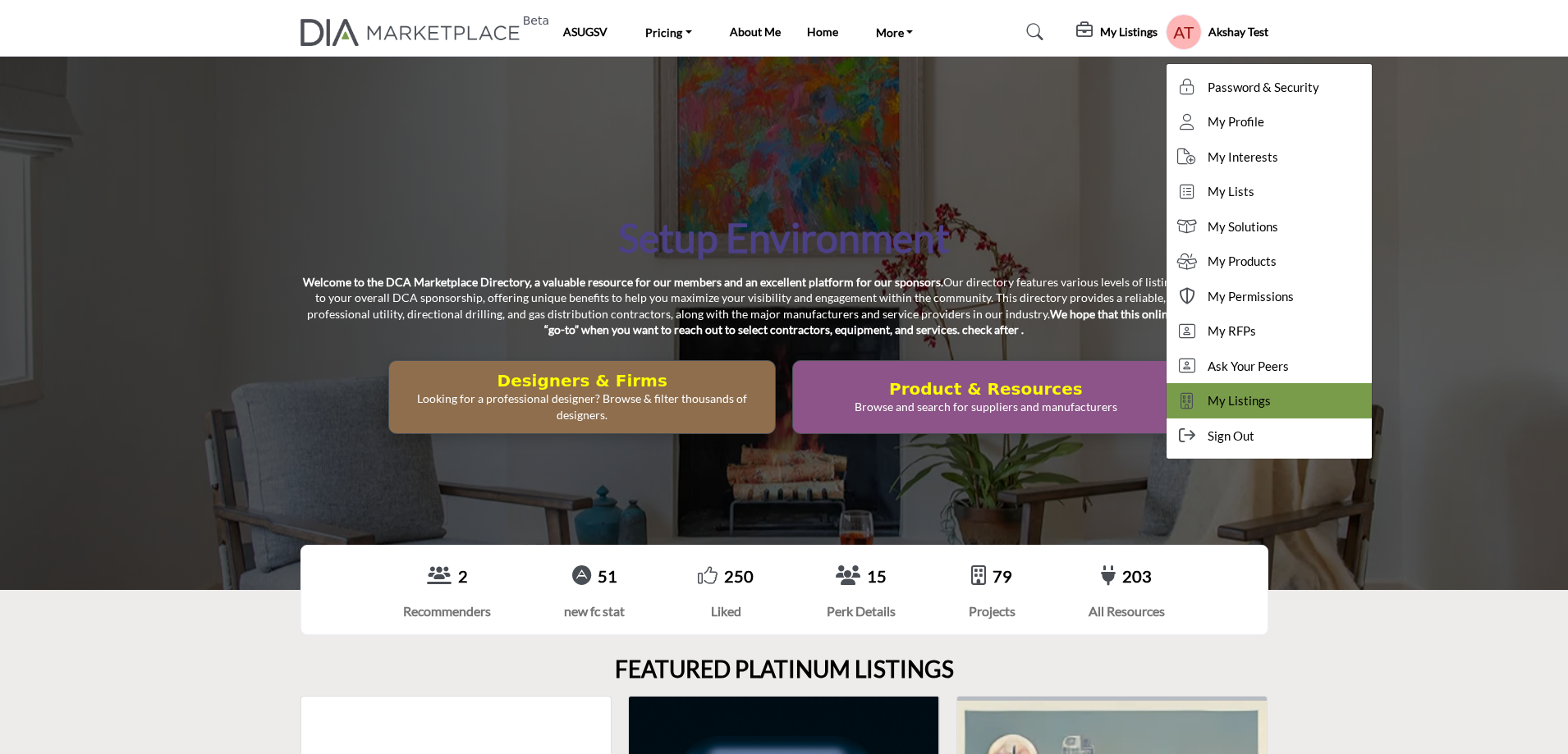
click at [1234, 406] on span "My Listings" at bounding box center [1239, 401] width 63 height 19
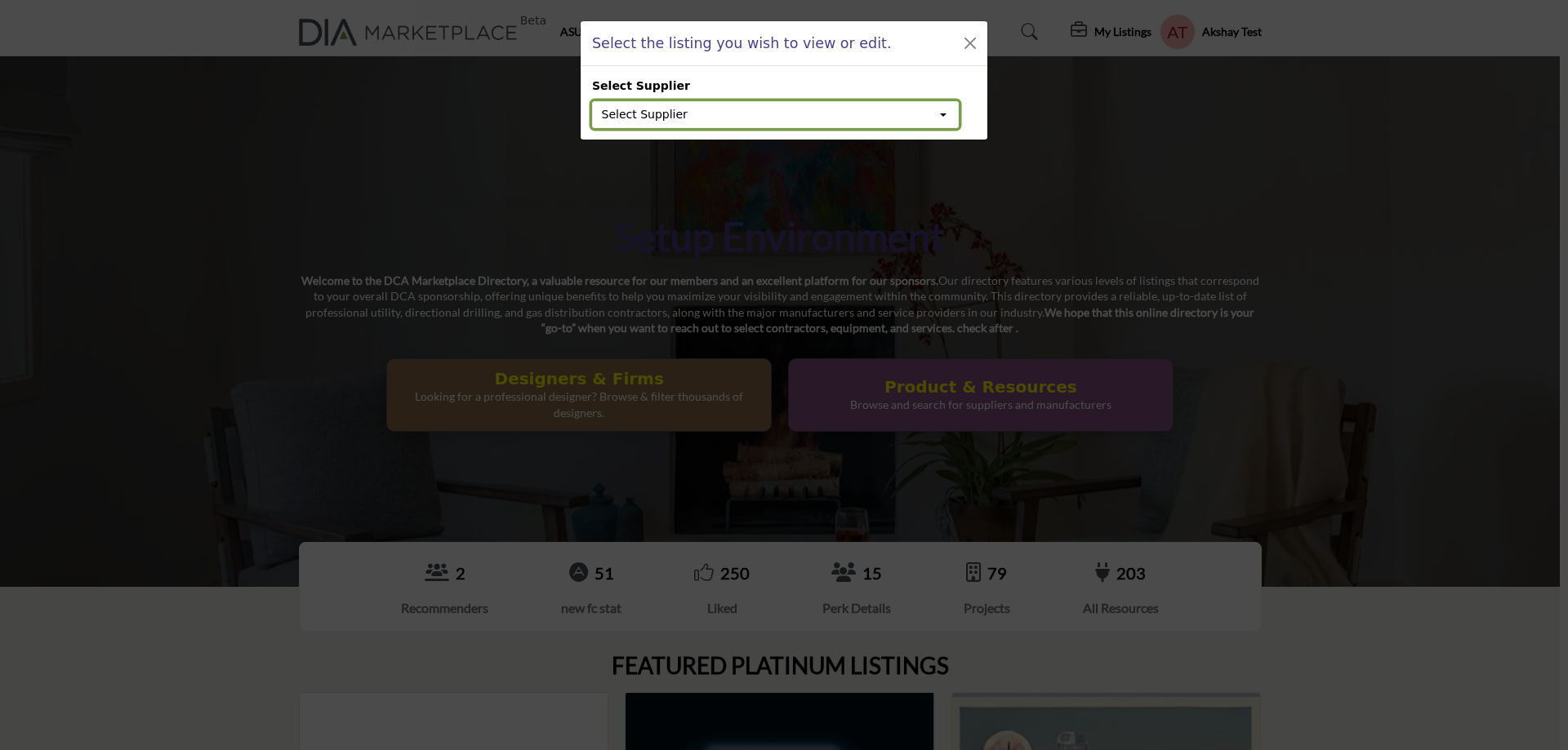
click at [691, 117] on button "Select Supplier" at bounding box center [775, 114] width 367 height 28
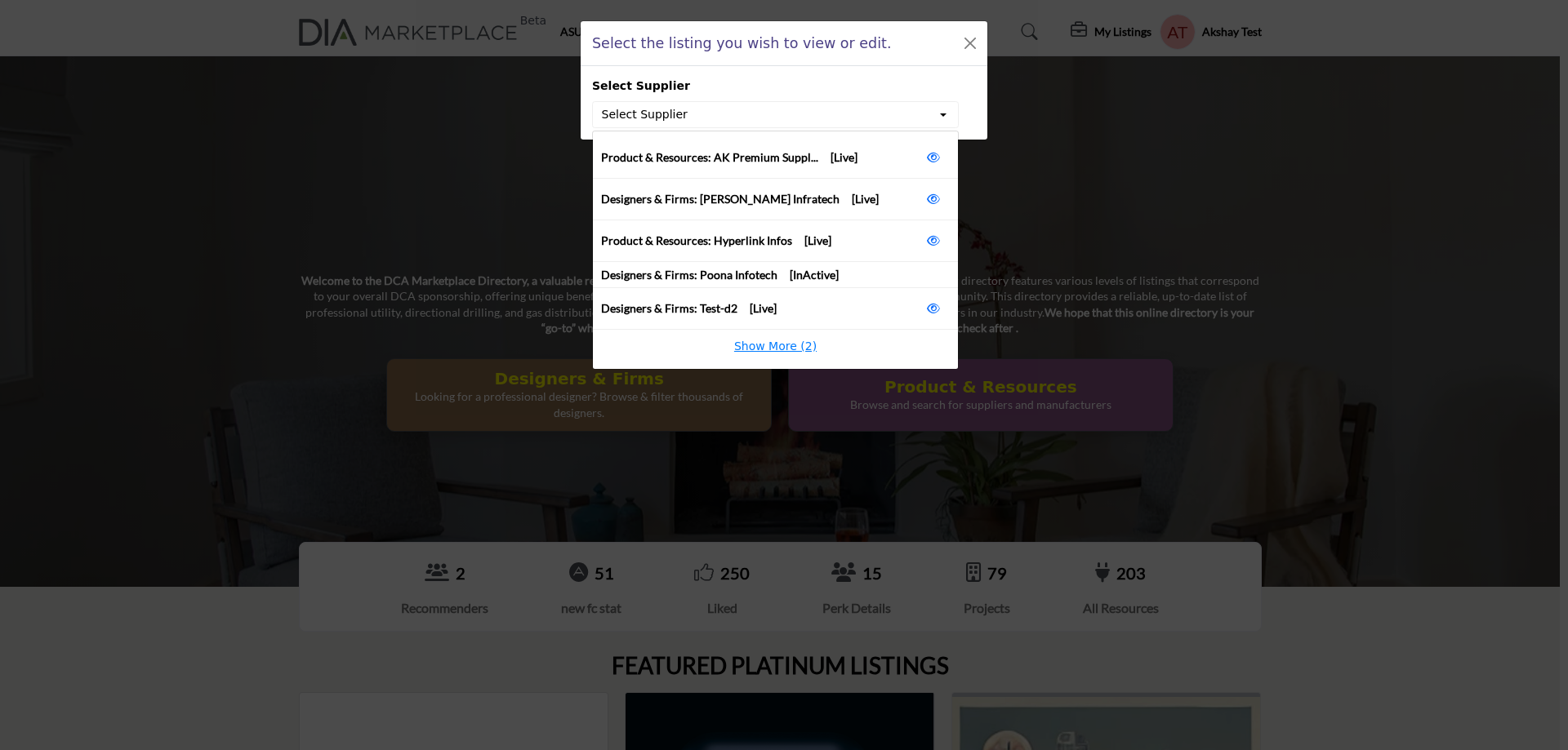
click at [803, 343] on li "Show More (2)" at bounding box center [776, 346] width 366 height 17
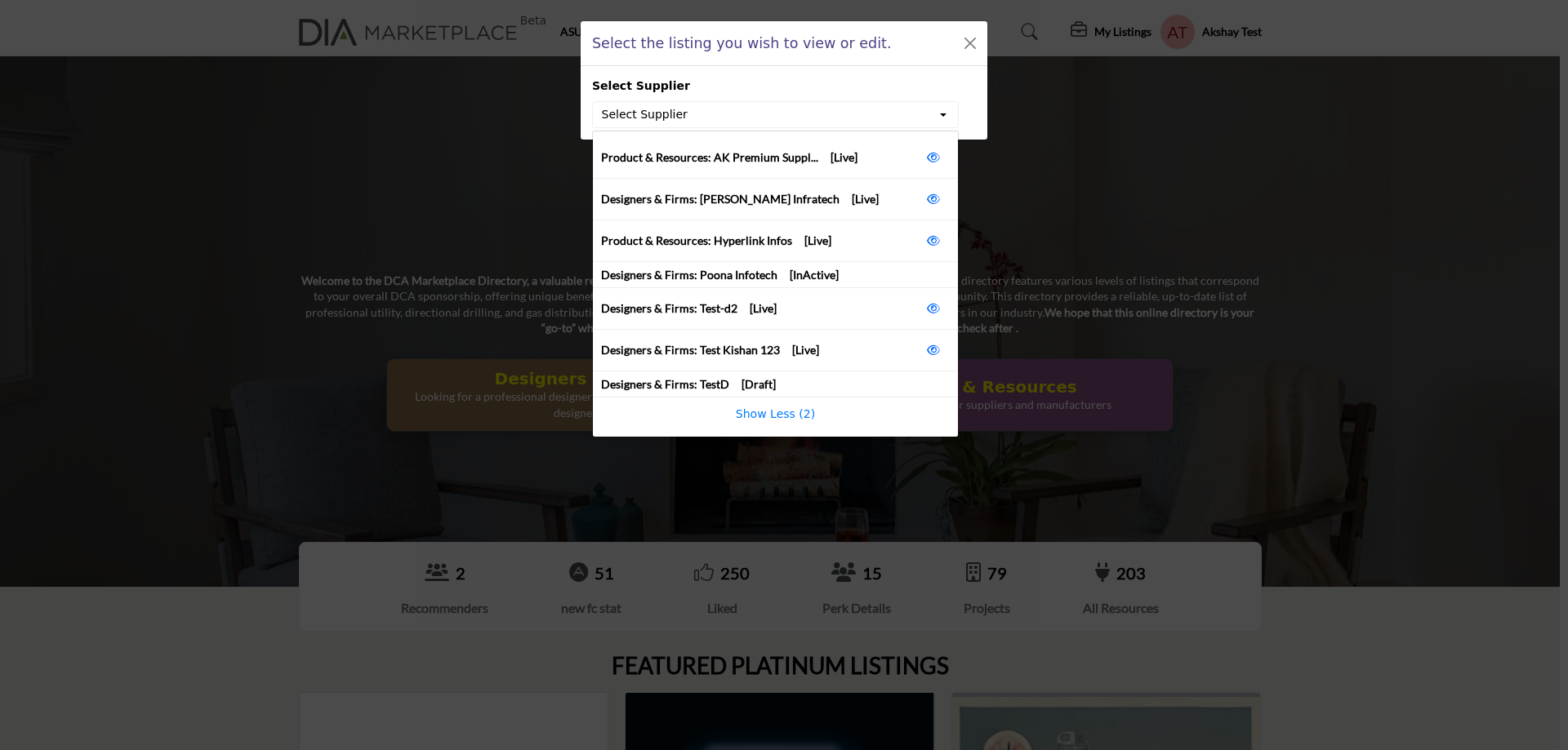
click at [716, 385] on span "Designers & Firms: TestD [Draft]" at bounding box center [688, 385] width 175 height 17
drag, startPoint x: 895, startPoint y: 277, endPoint x: 926, endPoint y: 275, distance: 31.1
click at [926, 275] on li "Designers & Firms: Poona Infotech [InActive]" at bounding box center [776, 274] width 366 height 26
drag, startPoint x: 880, startPoint y: 382, endPoint x: 949, endPoint y: 383, distance: 69.0
click at [949, 383] on li "Designers & Firms: TestD [Draft]" at bounding box center [776, 384] width 366 height 26
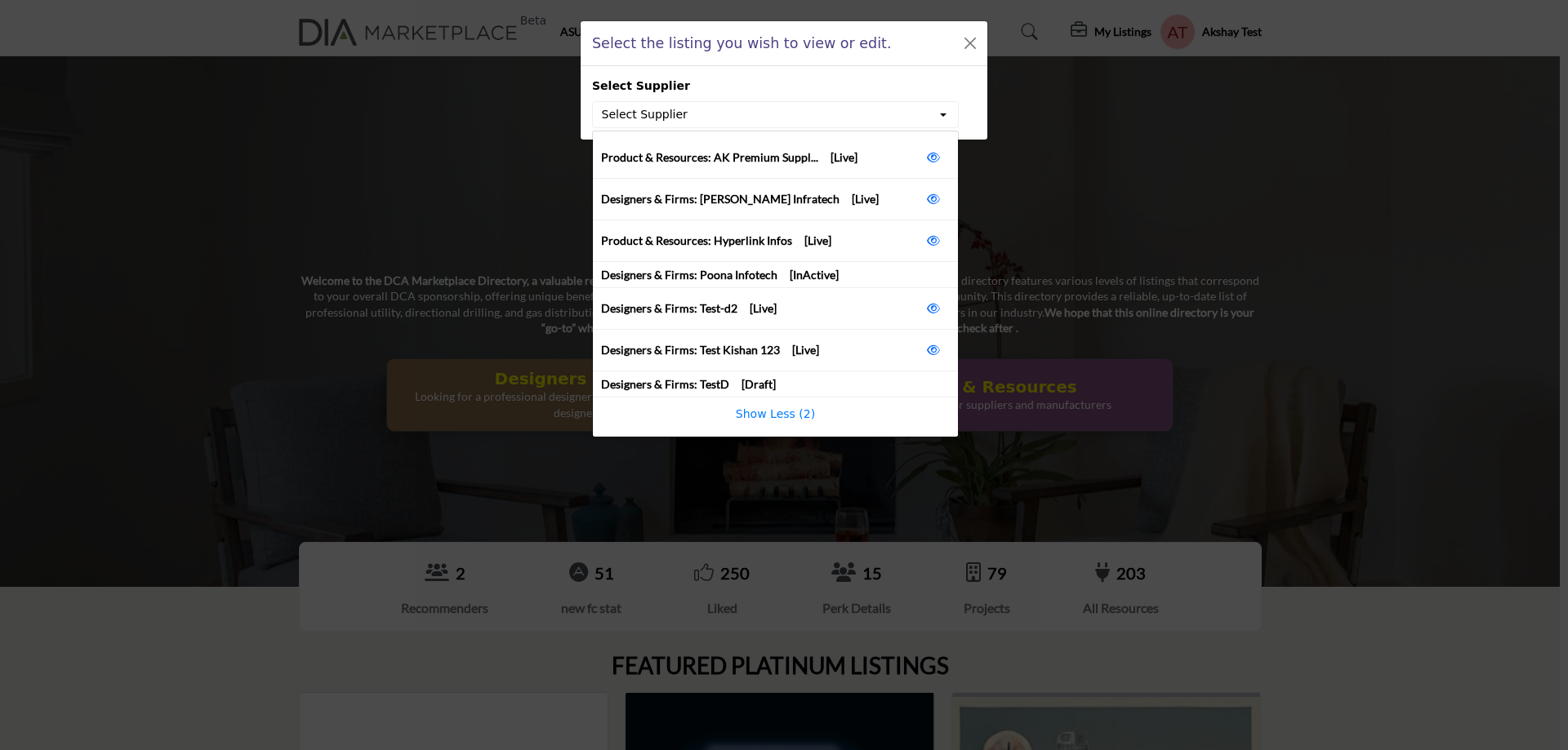
click at [699, 386] on span "Designers & Firms: TestD [Draft]" at bounding box center [688, 385] width 175 height 17
click at [905, 388] on li "Designers & Firms: TestD [Draft]" at bounding box center [776, 384] width 366 height 26
click at [1228, 115] on div "Select the listing you wish to view or edit. Select Supplier Select Supplier Pr…" at bounding box center [784, 375] width 1568 height 750
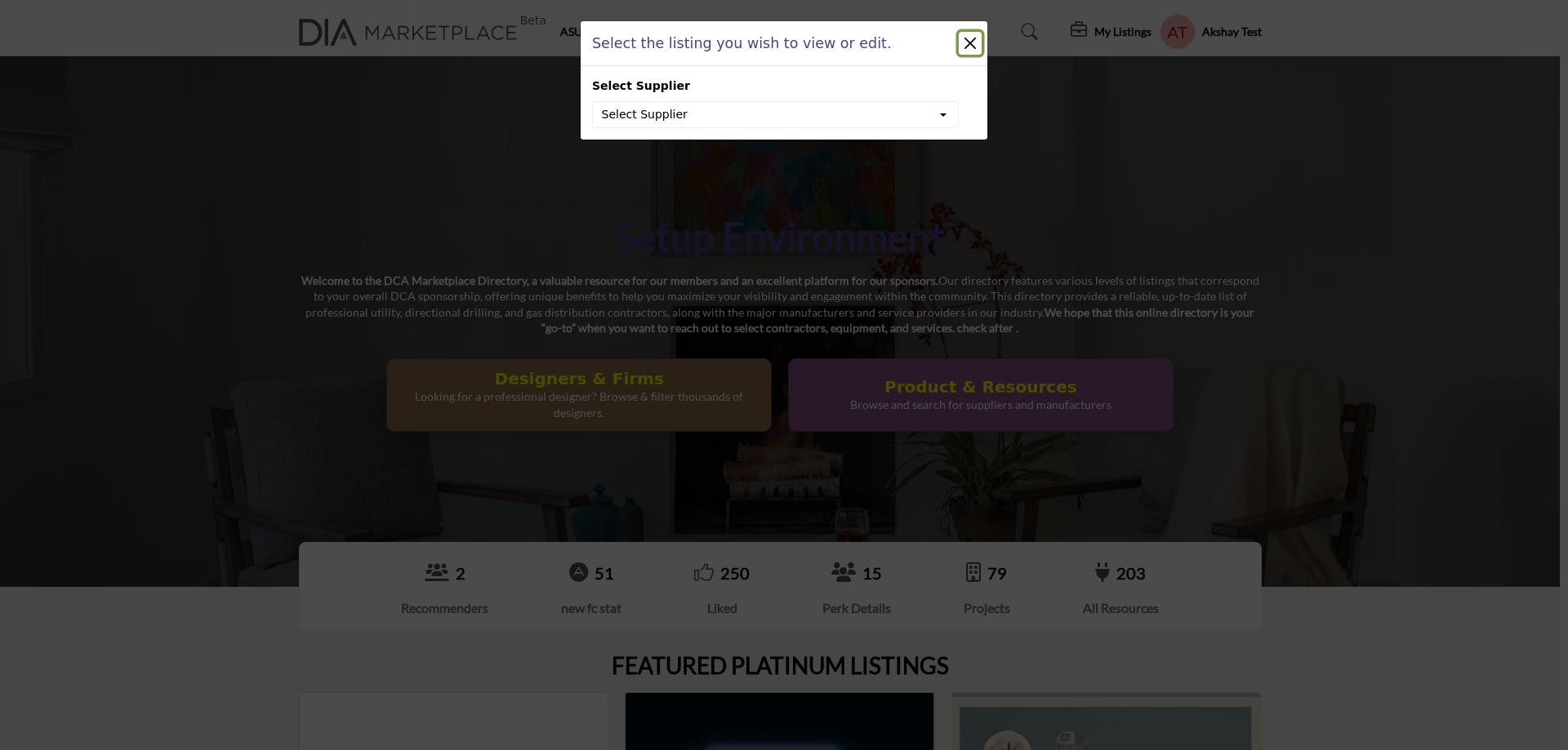
click at [971, 43] on button "Close" at bounding box center [970, 43] width 23 height 23
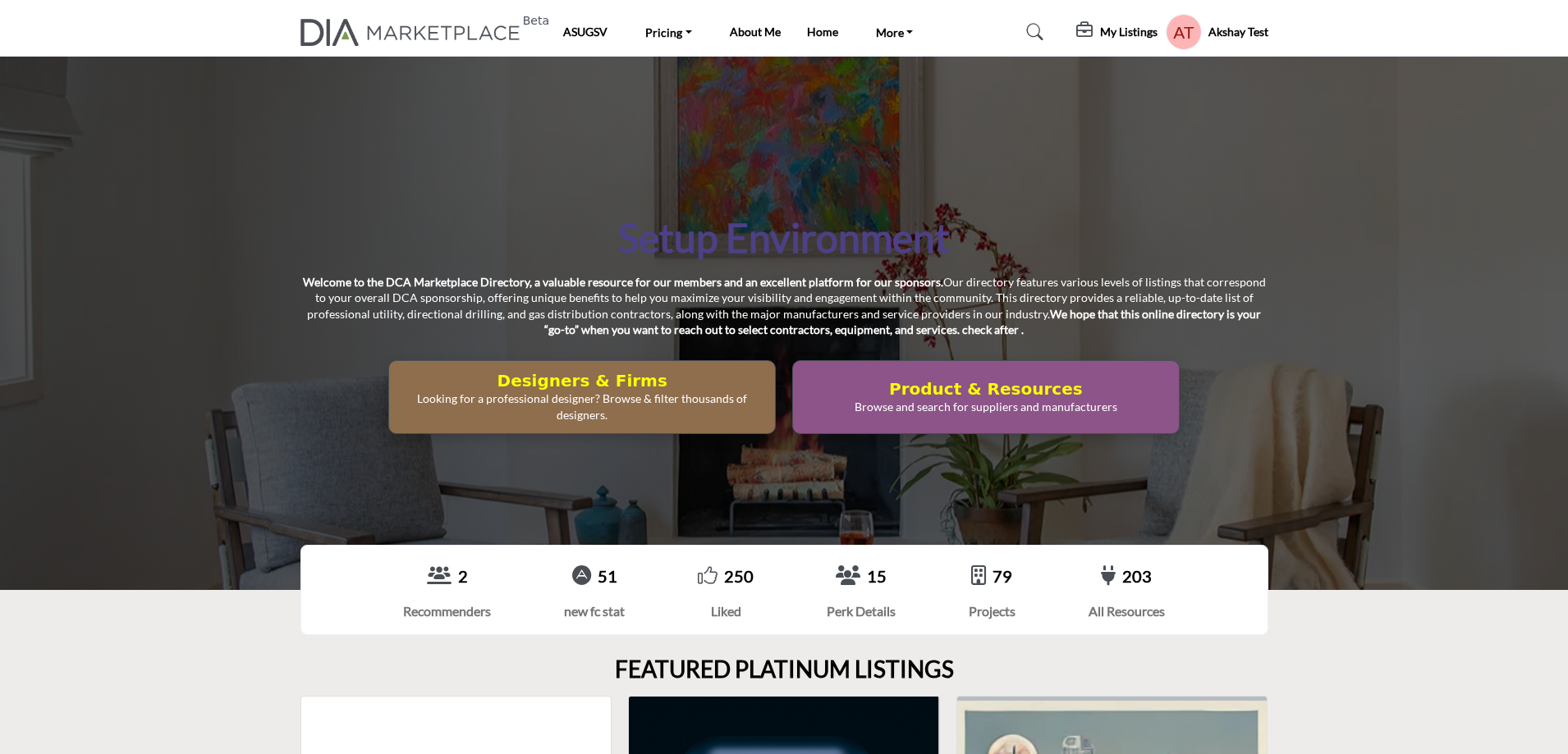
click at [1116, 29] on h5 "My Listings" at bounding box center [1129, 32] width 57 height 14
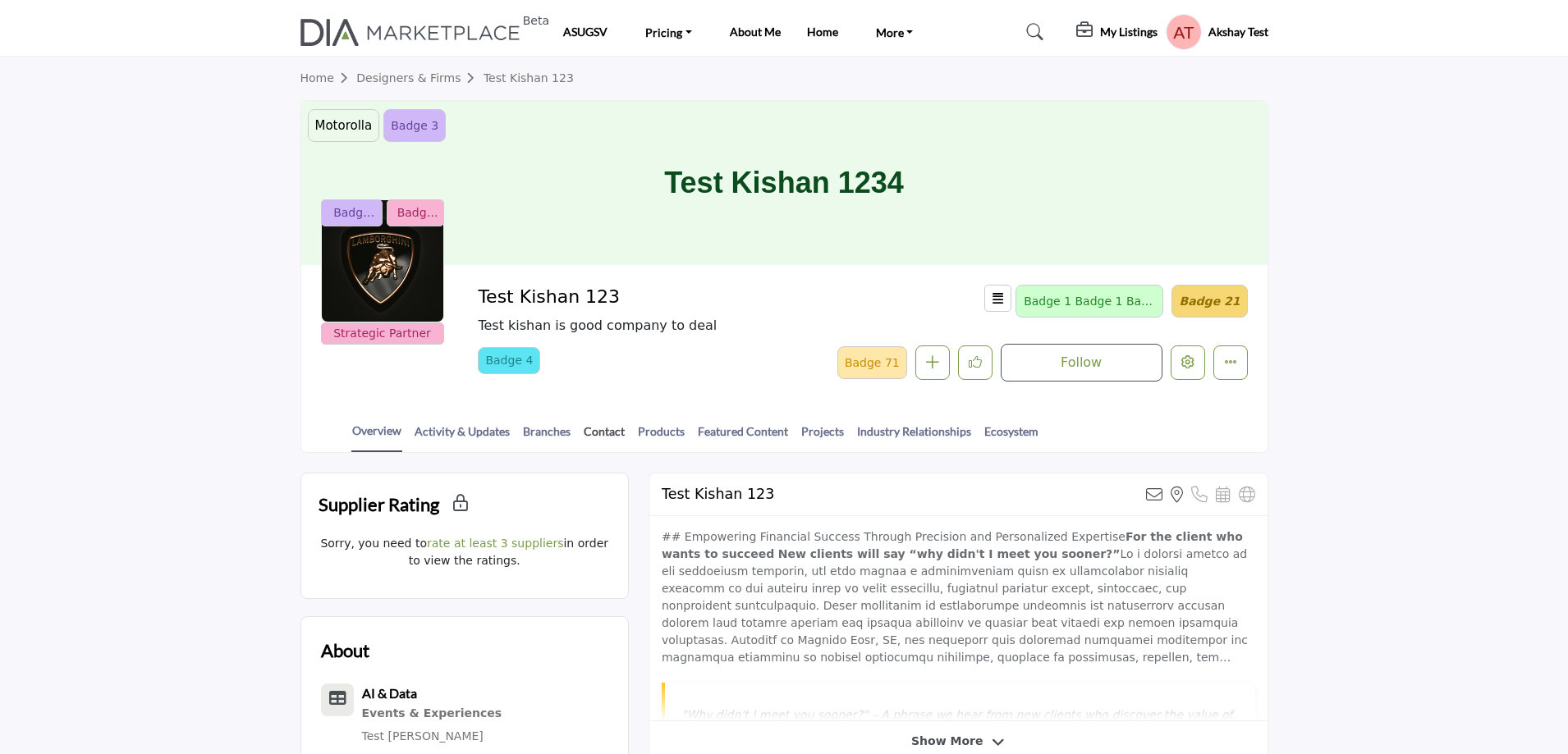
click at [593, 430] on link "Contact" at bounding box center [604, 437] width 43 height 29
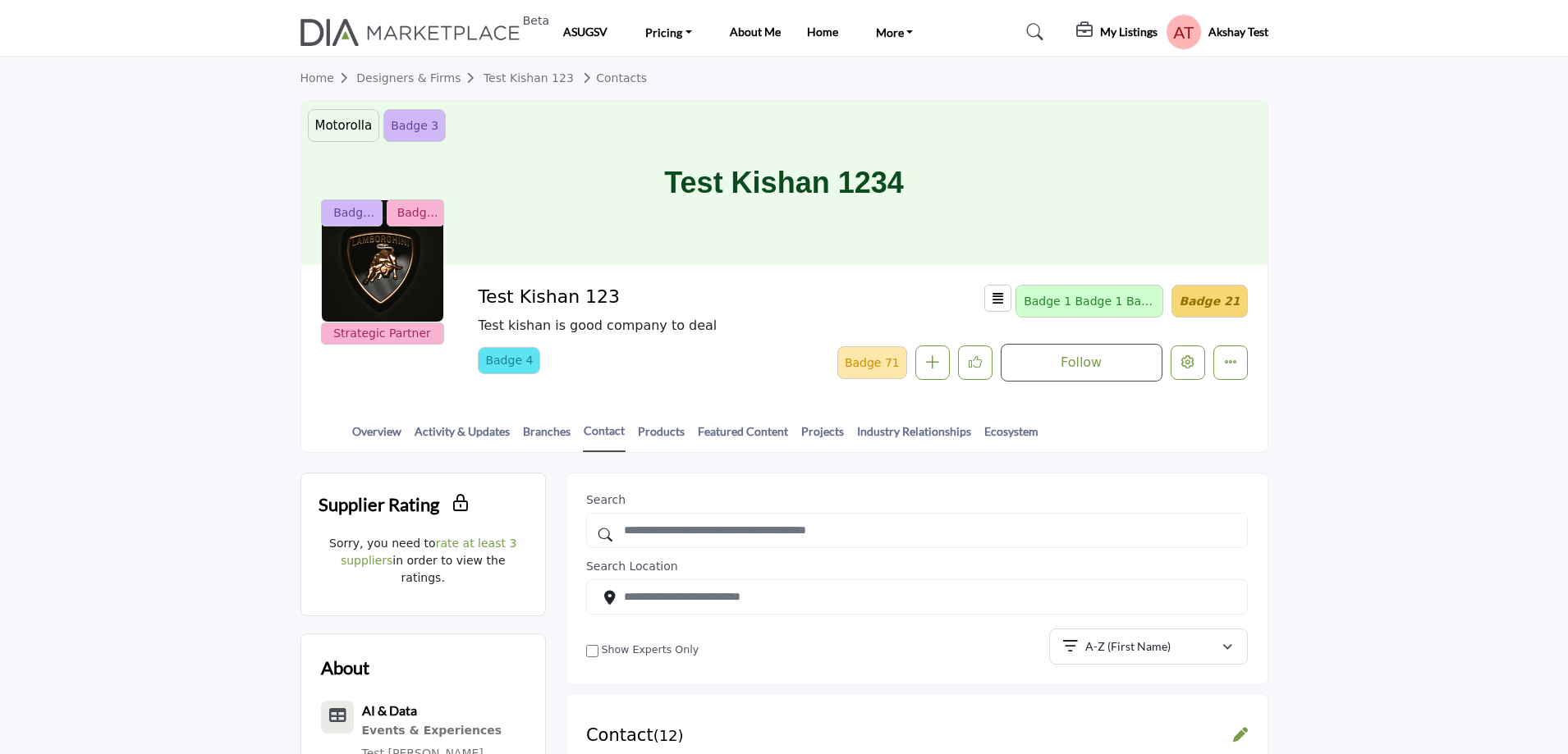
click at [1123, 26] on h5 "My Listings" at bounding box center [1129, 32] width 57 height 14
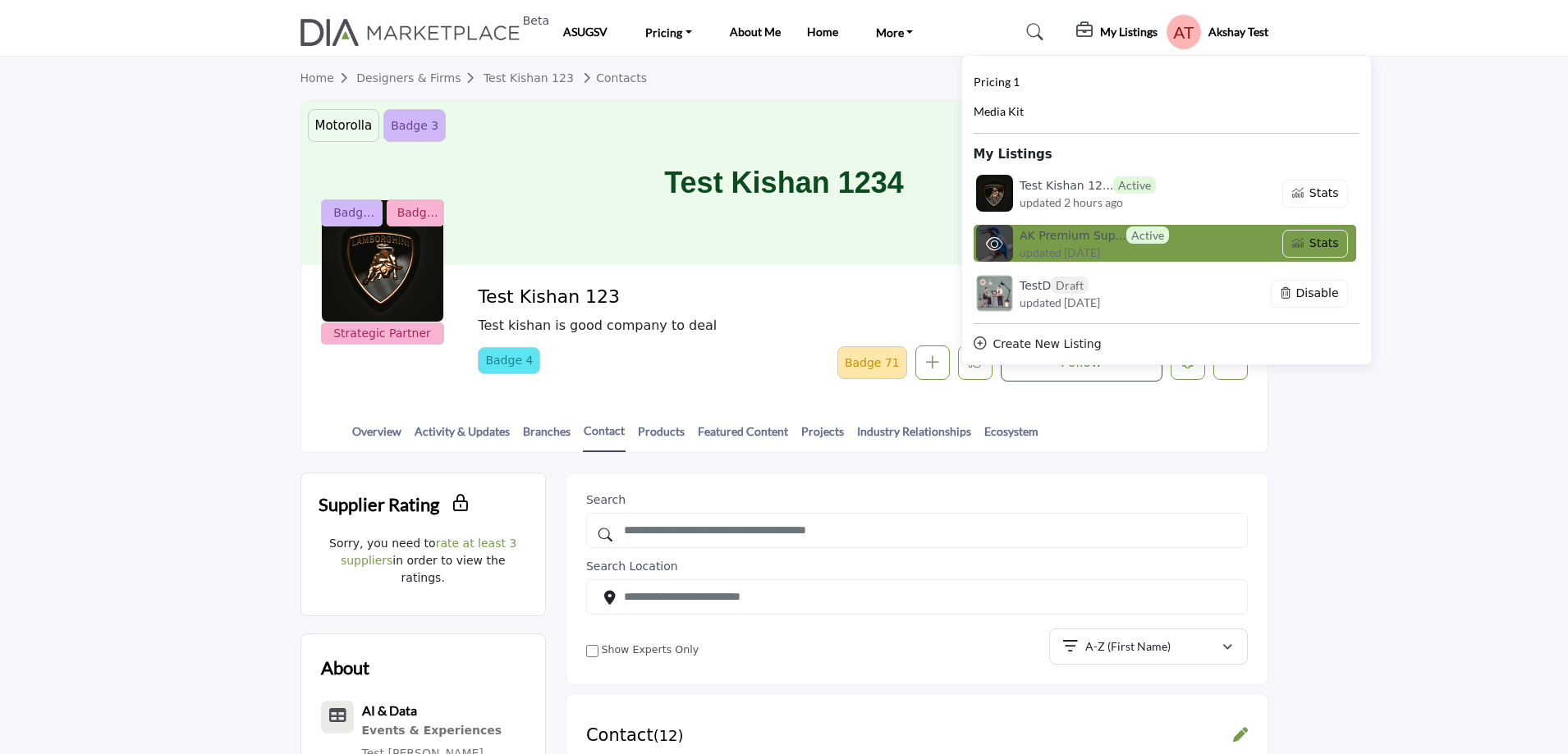
scroll to position [82, 0]
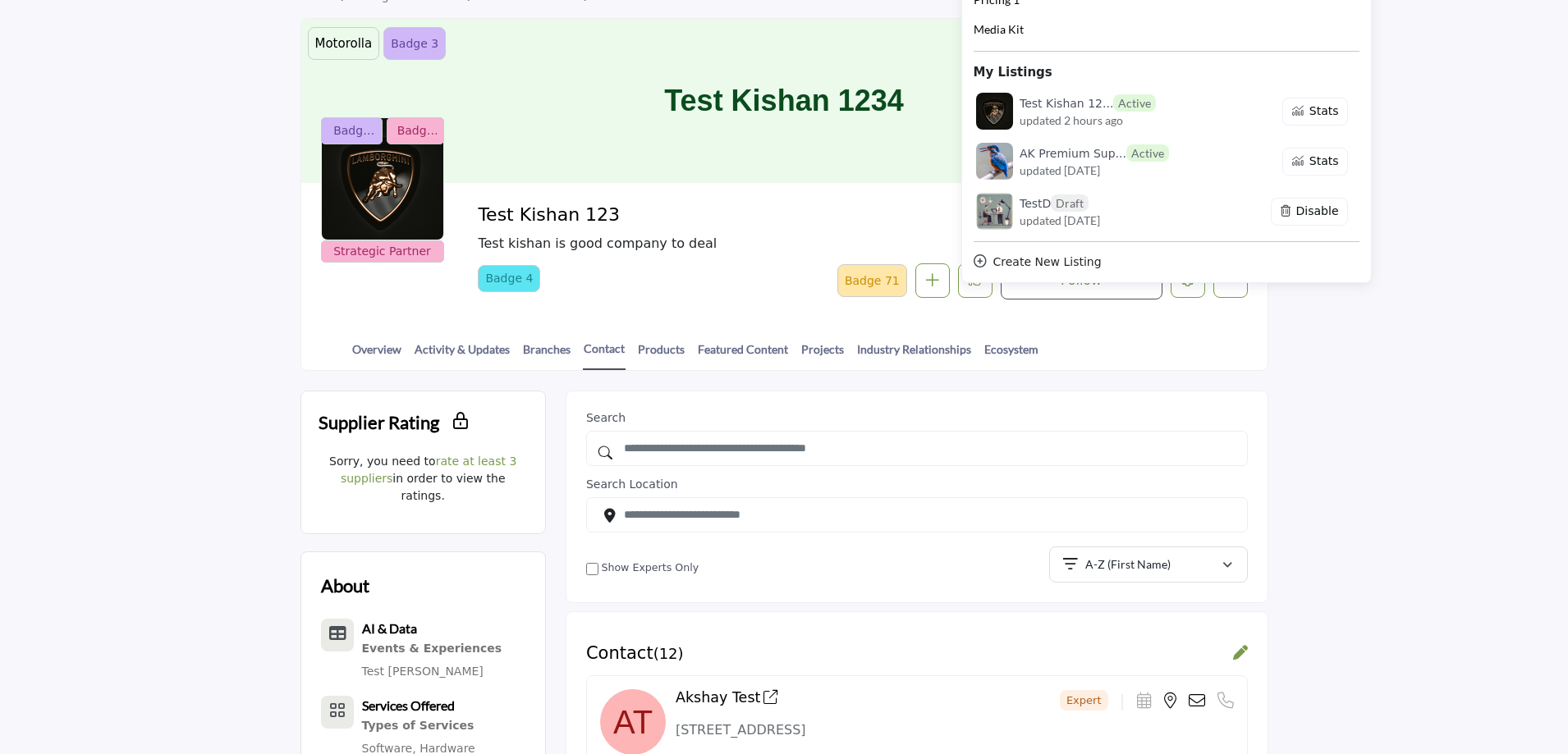
drag, startPoint x: 479, startPoint y: 212, endPoint x: 639, endPoint y: 217, distance: 160.1
click at [639, 217] on h2 "Test Kishan 123" at bounding box center [703, 215] width 452 height 21
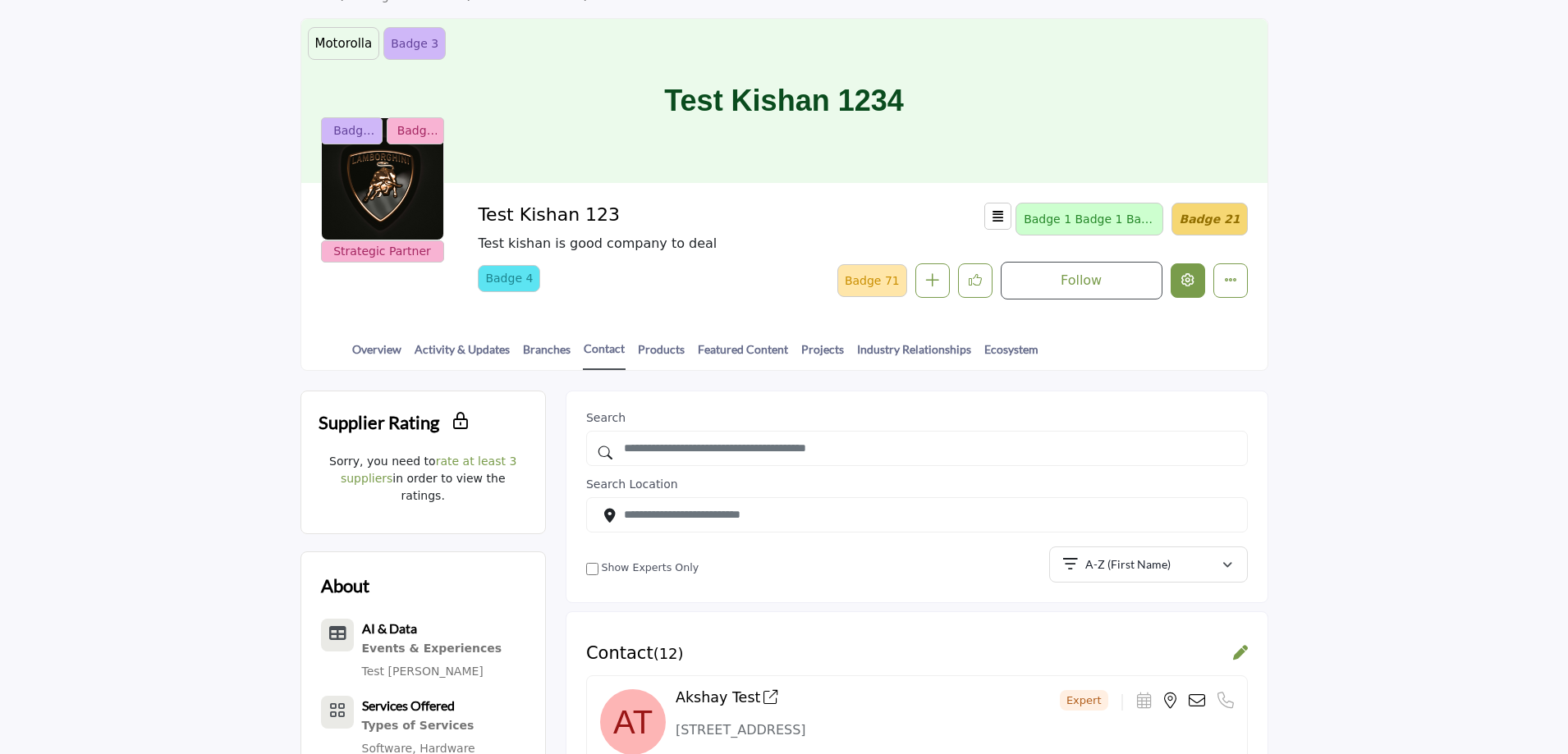
click at [1182, 277] on icon "Edit company" at bounding box center [1188, 280] width 13 height 13
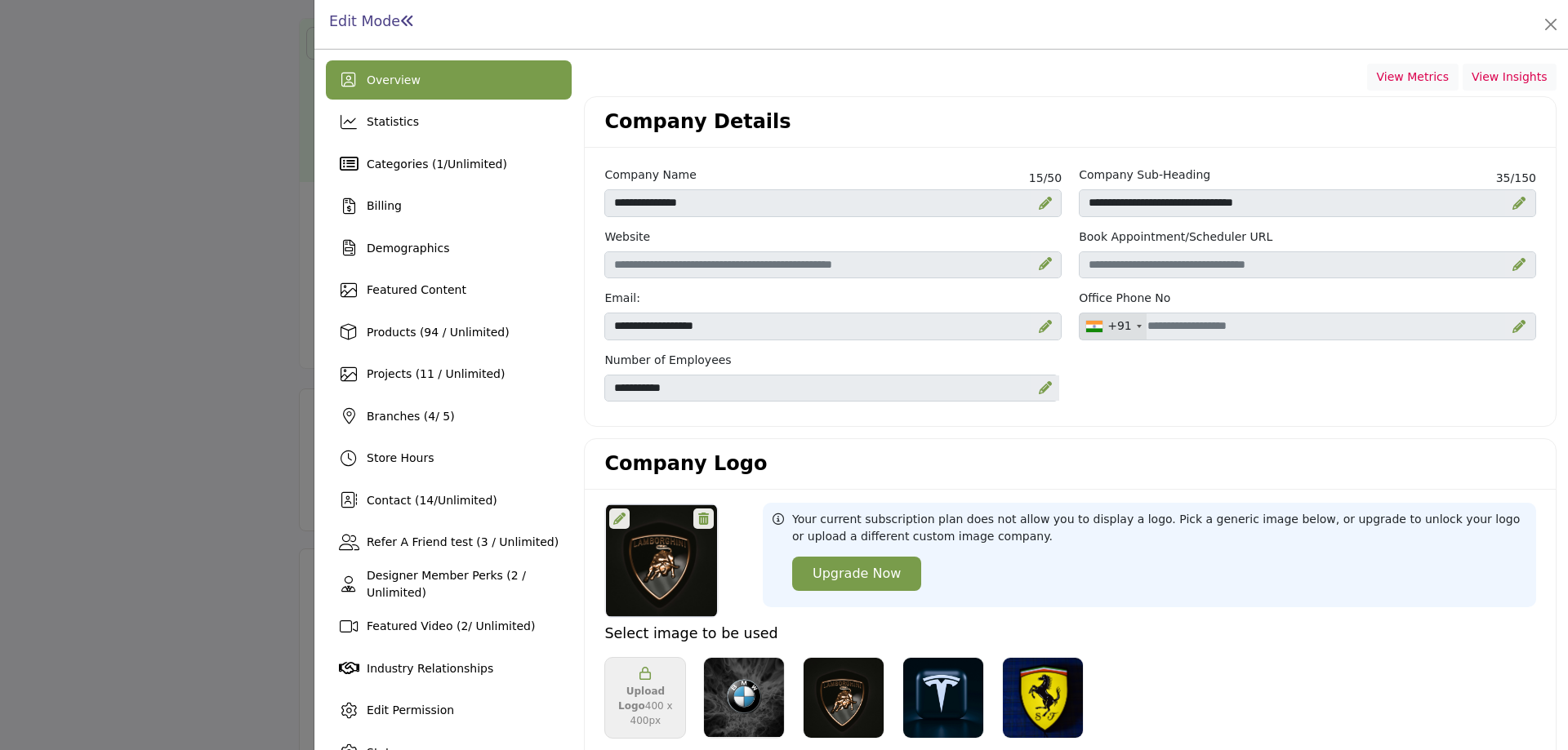
click at [217, 447] on div at bounding box center [784, 375] width 1568 height 750
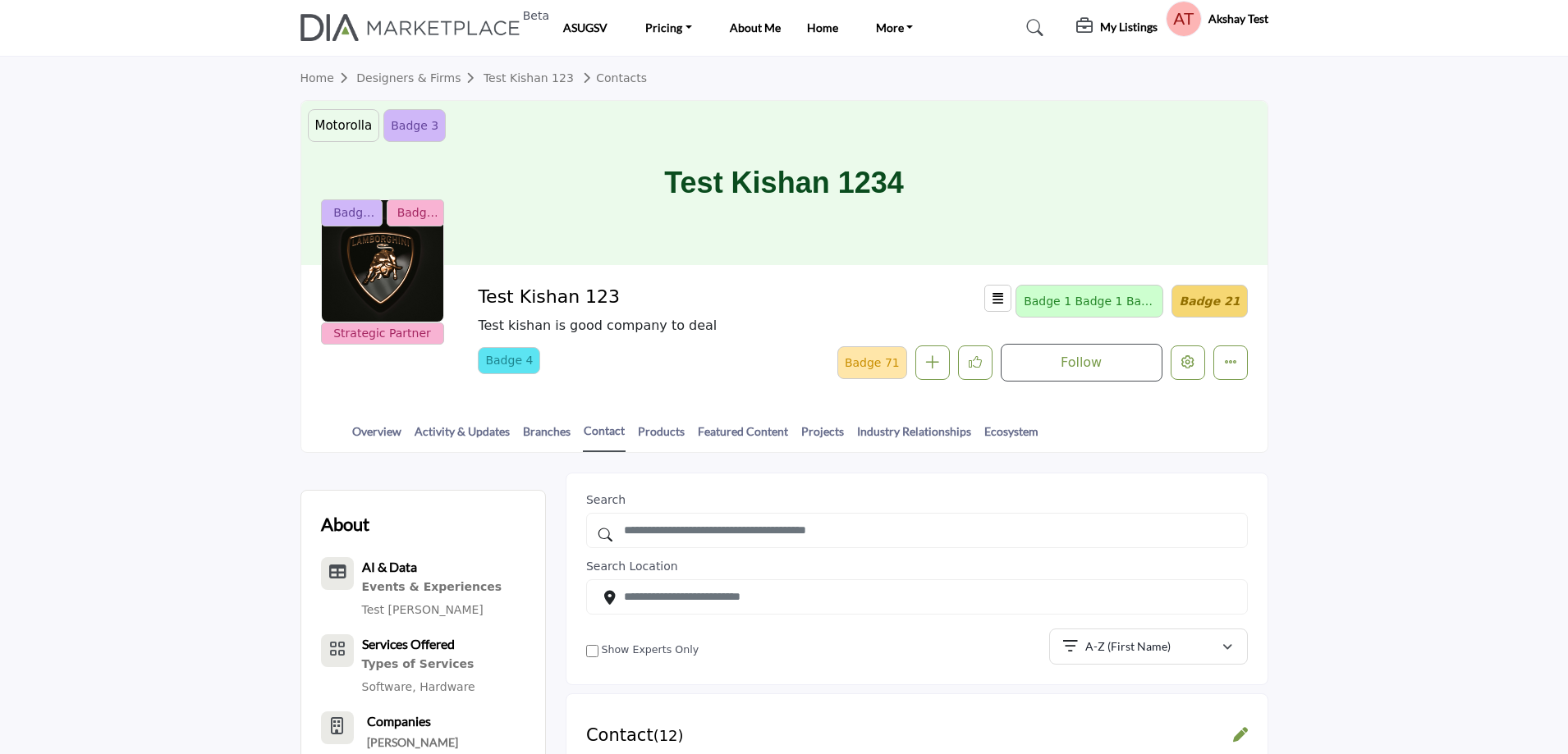
drag, startPoint x: 619, startPoint y: 291, endPoint x: 520, endPoint y: 385, distance: 136.5
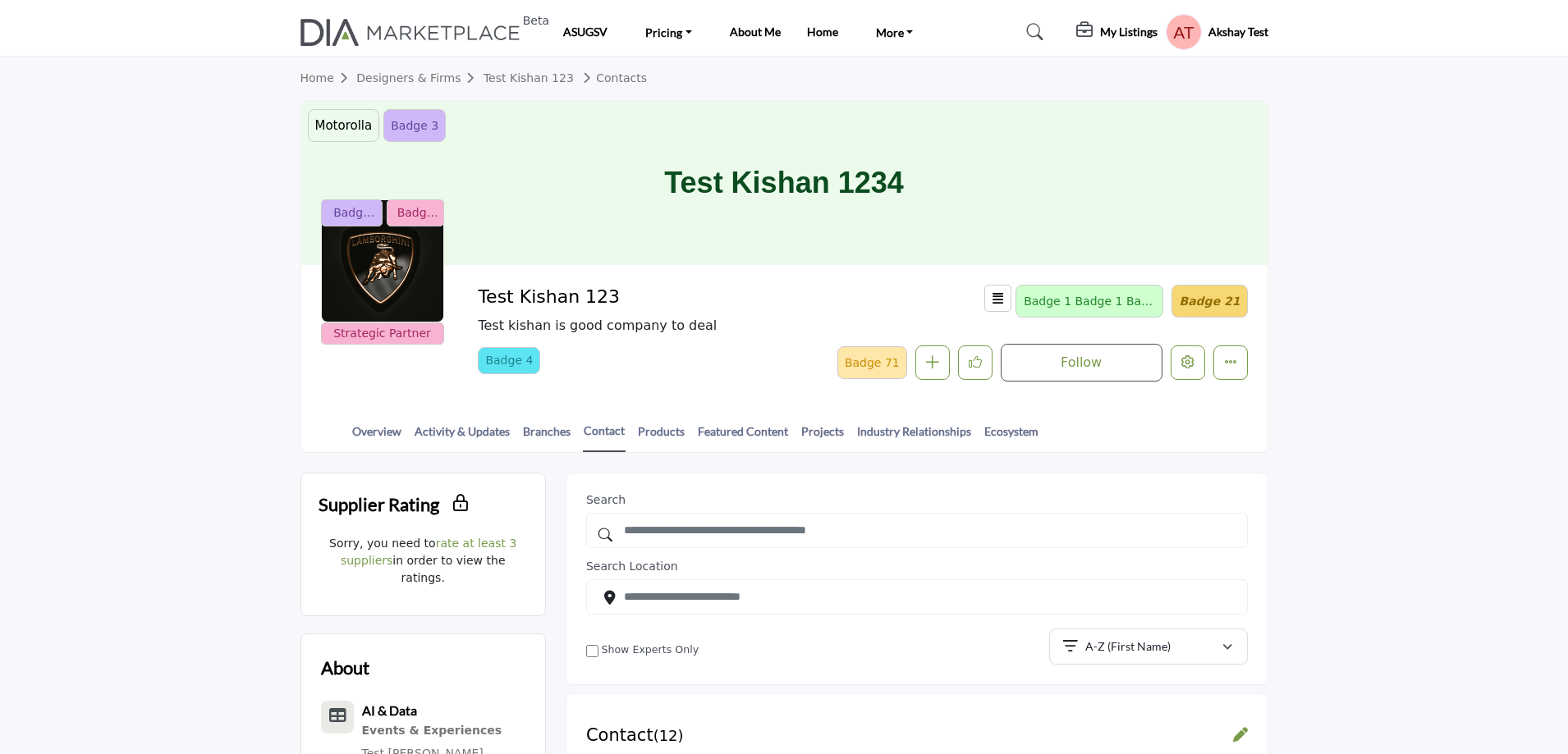
click at [497, 293] on h2 "Test Kishan 123" at bounding box center [703, 297] width 452 height 21
drag, startPoint x: 476, startPoint y: 298, endPoint x: 639, endPoint y: 298, distance: 163.0
click at [639, 298] on div "Badge 511 Badge 511 Badge 51 Strategic Partner Strategic Partner Test Kishan 12…" at bounding box center [784, 333] width 927 height 97
copy h2 "Test Kishan 123"
click at [1410, 410] on section "Home Designers & Firms Test Kishan 123 Contacts [GEOGRAPHIC_DATA] testing badge…" at bounding box center [784, 255] width 1568 height 396
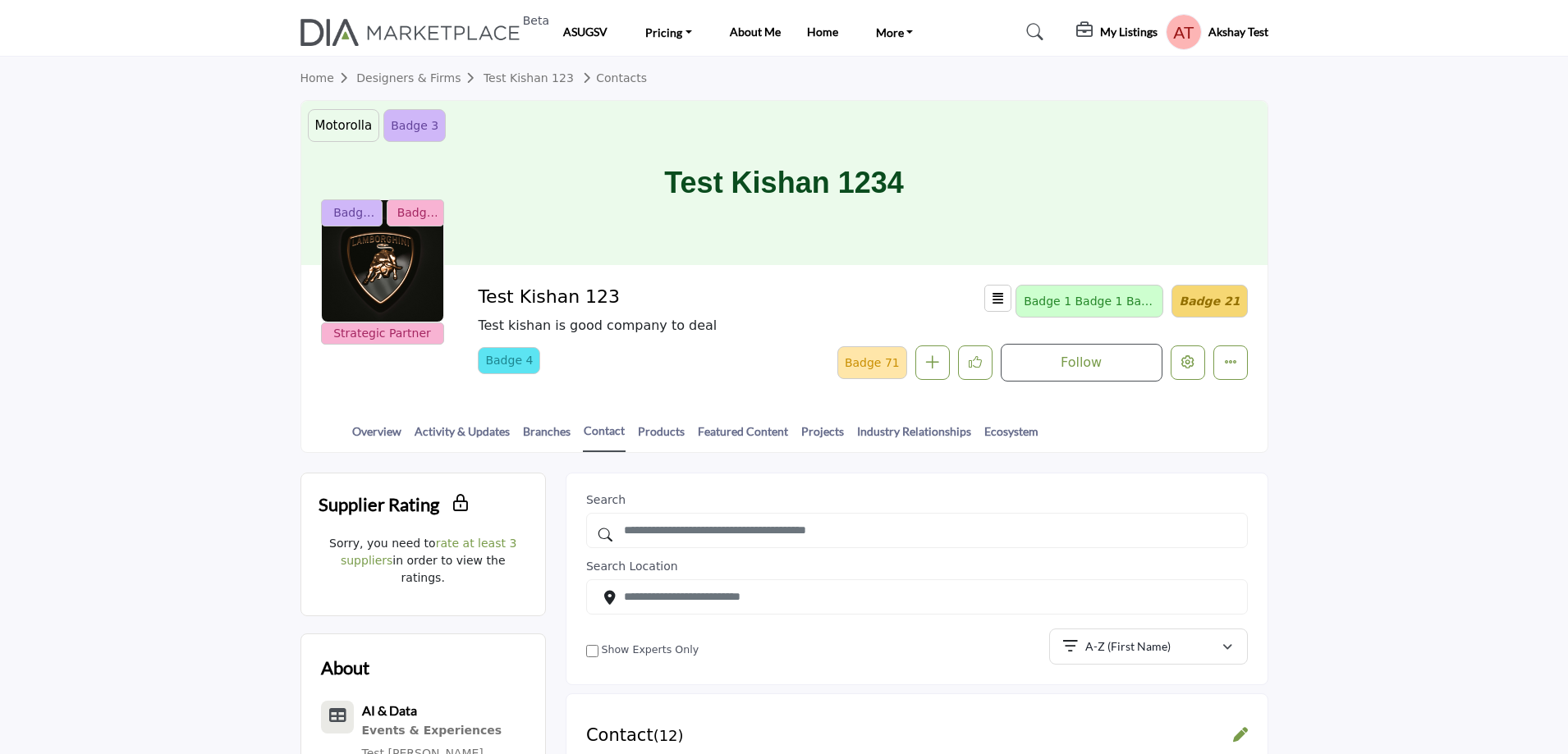
click at [1394, 289] on section "Home Designers & Firms Test Kishan 123 Contacts [GEOGRAPHIC_DATA] testing badge…" at bounding box center [784, 255] width 1568 height 396
click at [1100, 28] on h5 "My Listings" at bounding box center [1129, 32] width 57 height 14
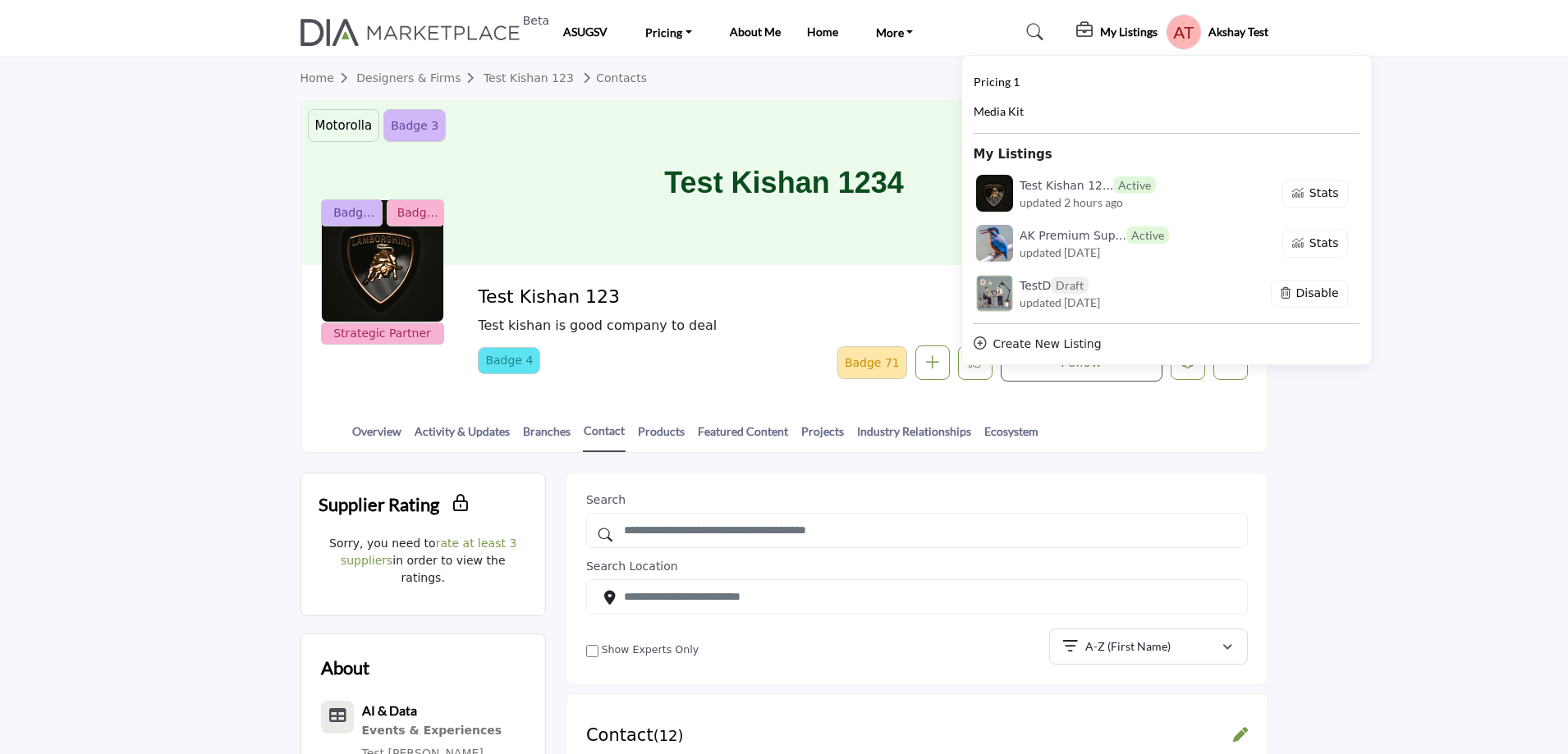
click at [1449, 338] on section "Home Designers & Firms Test Kishan 123 Contacts [GEOGRAPHIC_DATA] testing badge…" at bounding box center [784, 255] width 1568 height 396
